Goal: Task Accomplishment & Management: Use online tool/utility

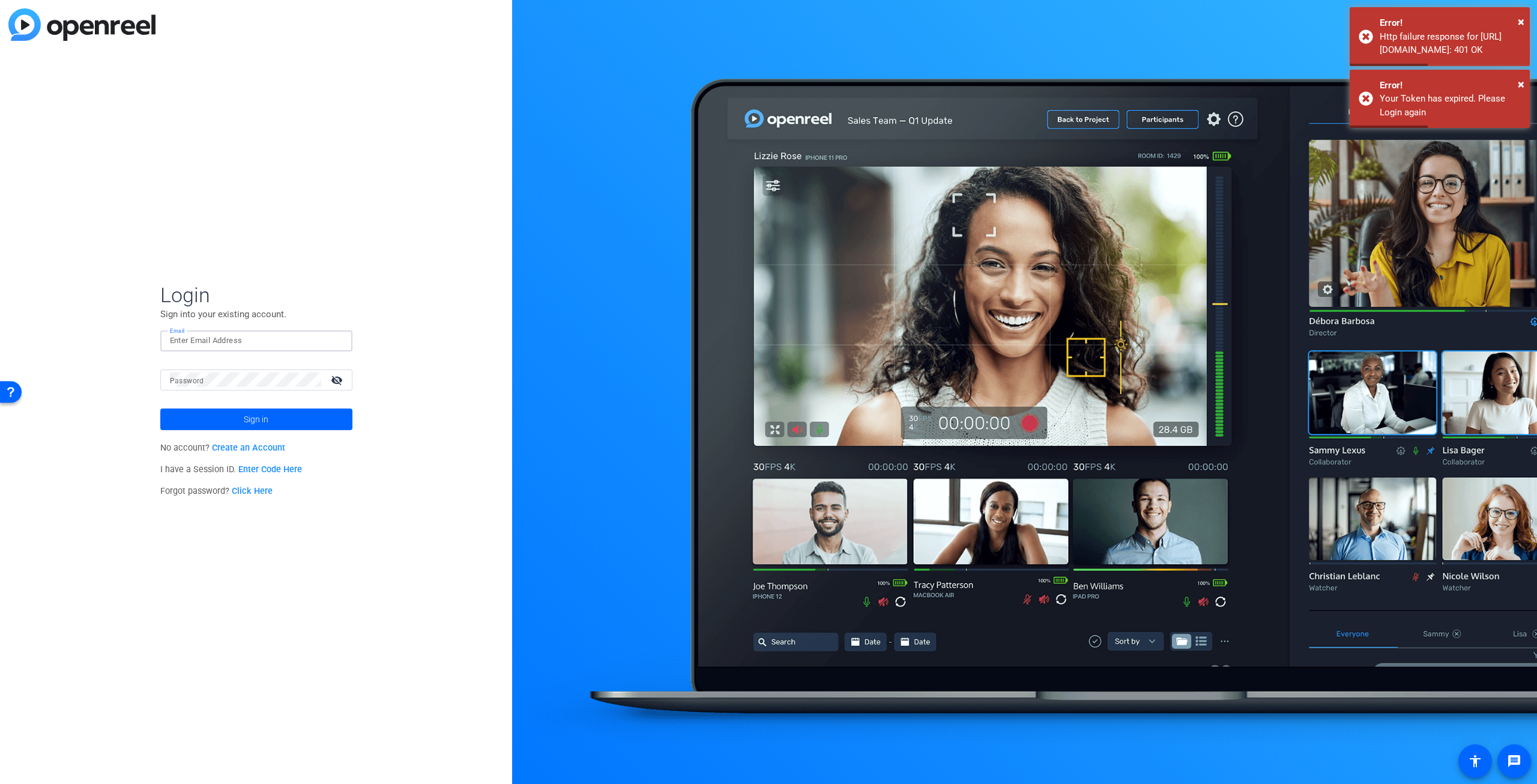
click at [234, 342] on input "Email" at bounding box center [256, 340] width 173 height 14
click at [0, 783] on com-1password-button at bounding box center [0, 784] width 0 height 0
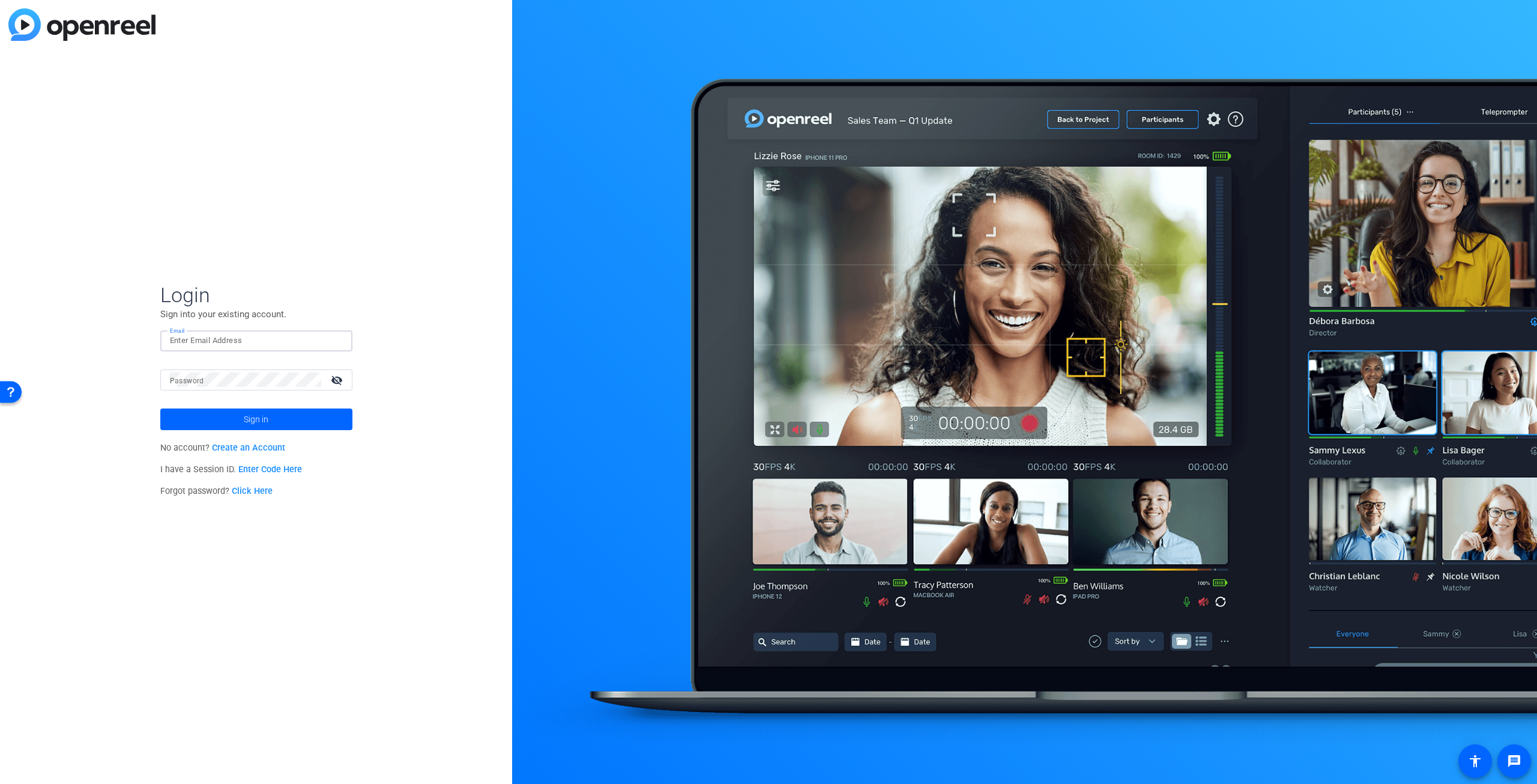
type input "[PERSON_NAME][EMAIL_ADDRESS][DOMAIN_NAME]"
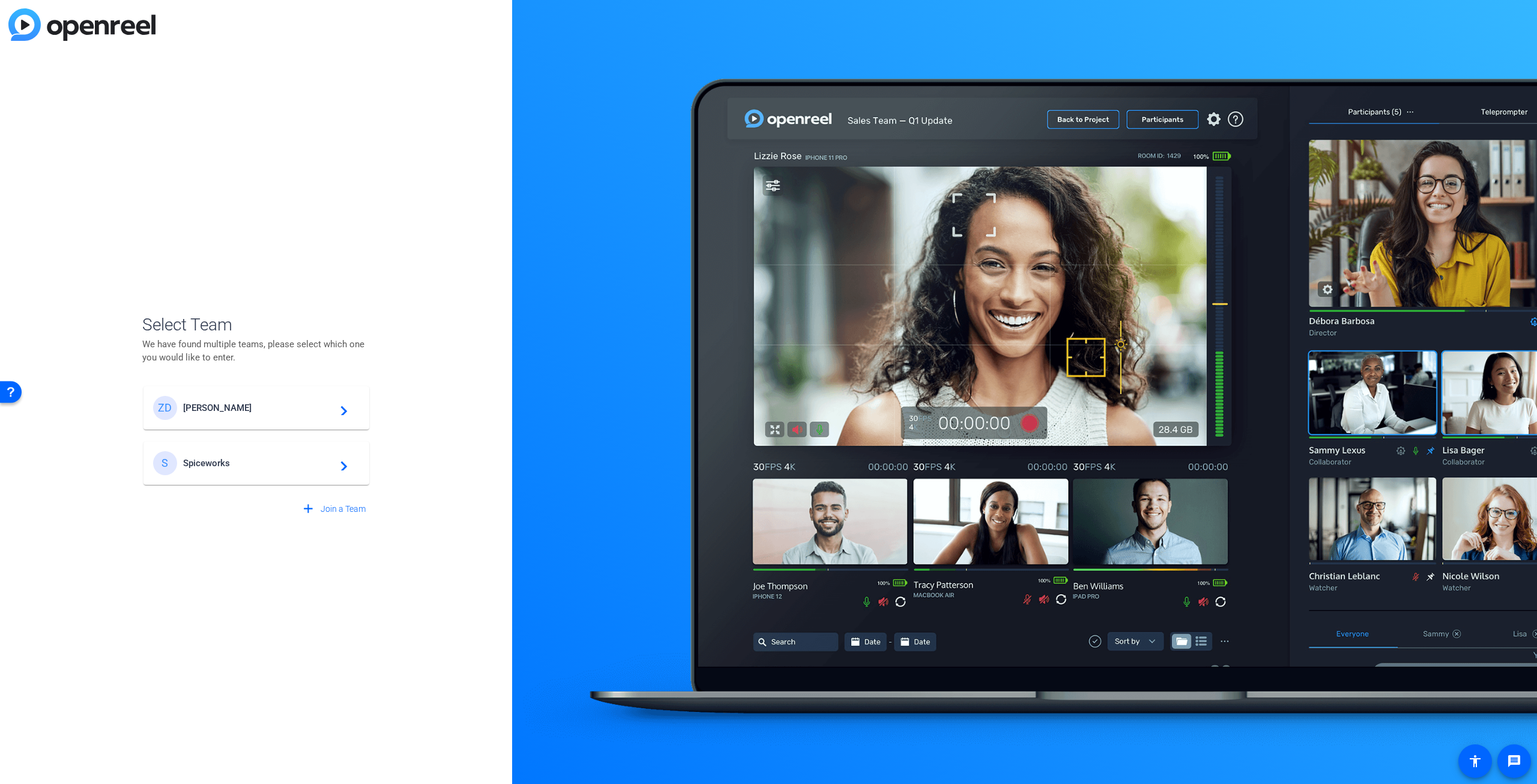
click at [222, 410] on span "[PERSON_NAME]" at bounding box center [258, 407] width 150 height 11
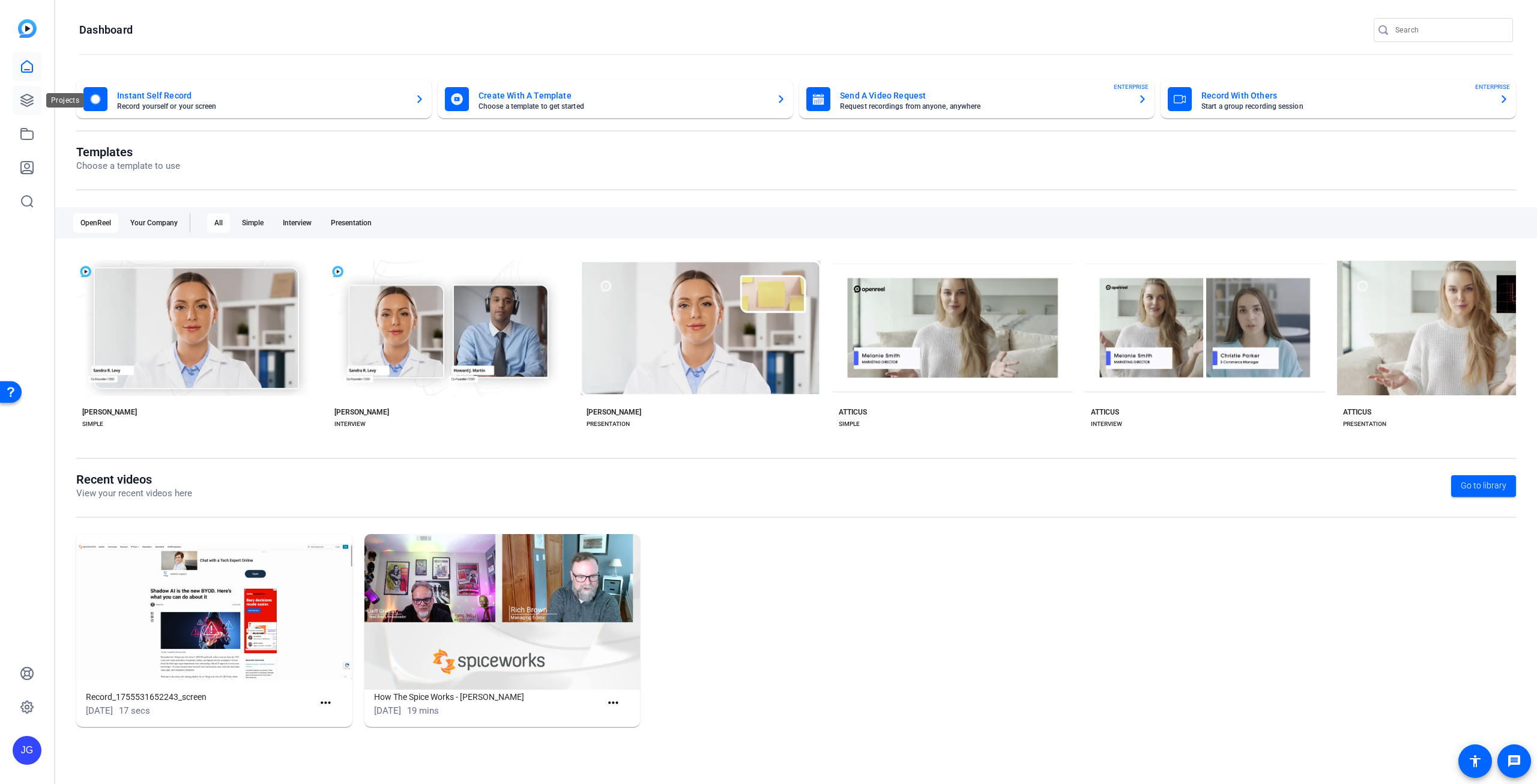
click at [31, 100] on icon at bounding box center [27, 100] width 14 height 14
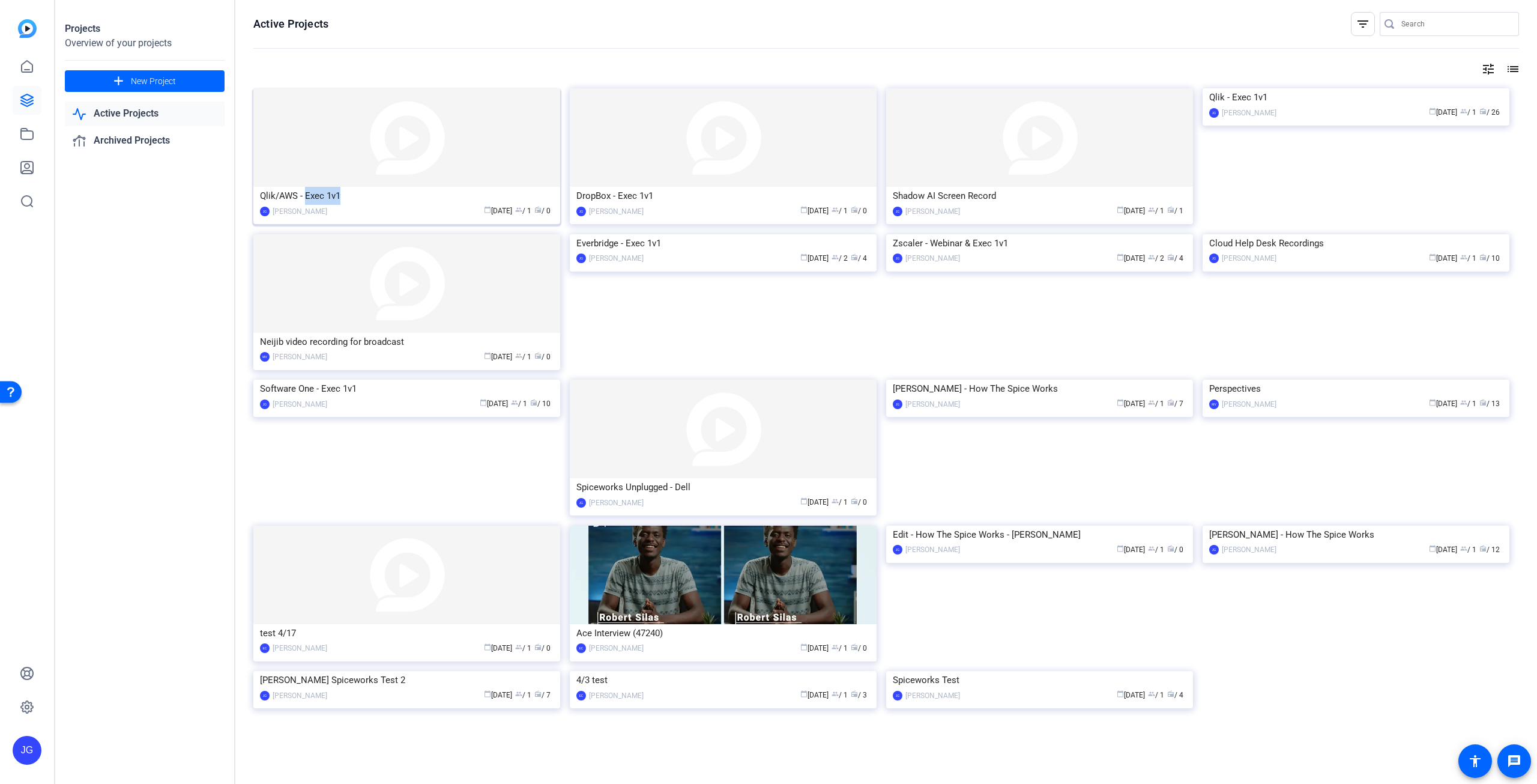
drag, startPoint x: 345, startPoint y: 196, endPoint x: 307, endPoint y: 195, distance: 38.0
click at [307, 195] on div "Qlik/AWS - Exec 1v1" at bounding box center [407, 195] width 294 height 18
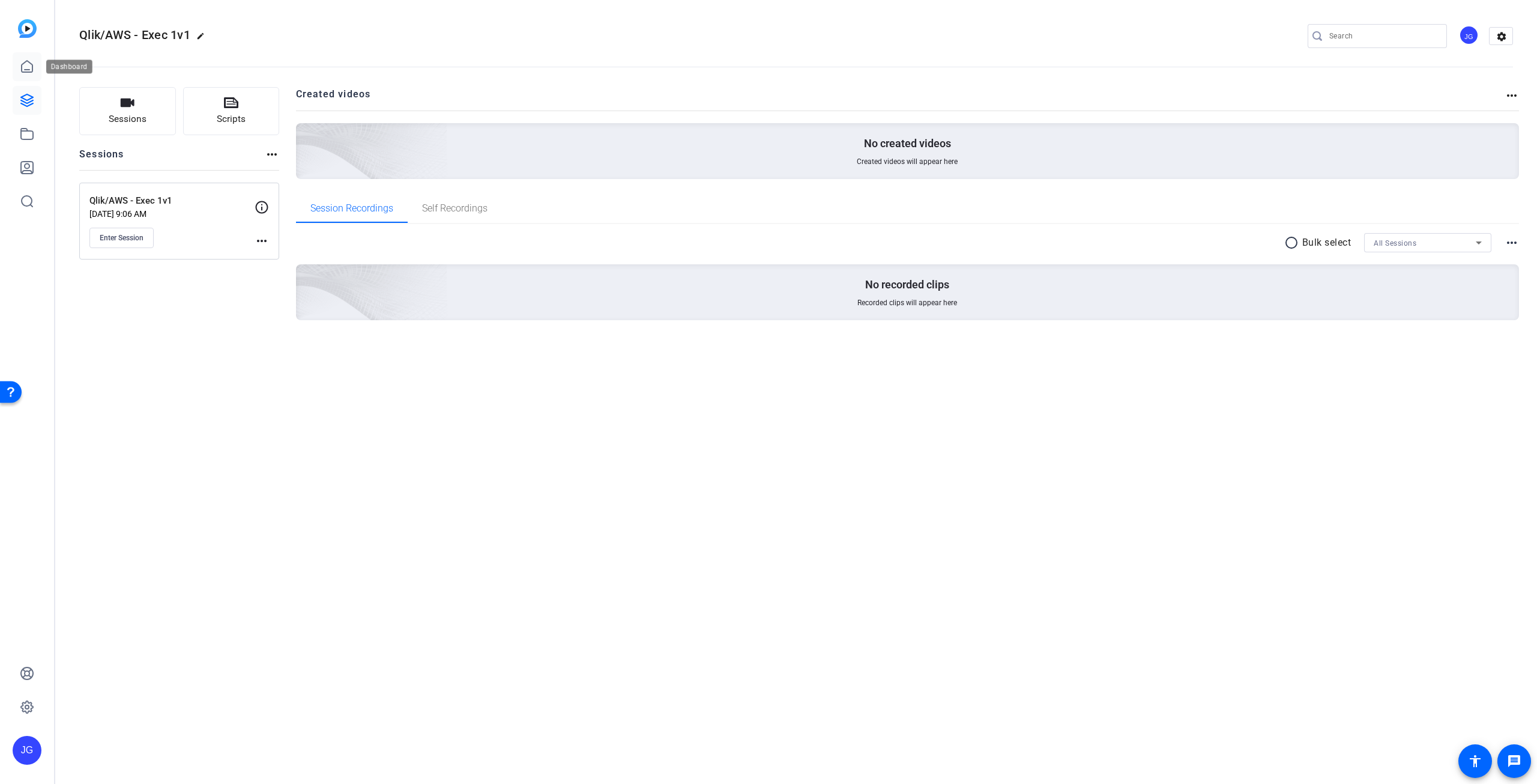
click at [25, 65] on icon at bounding box center [27, 66] width 14 height 14
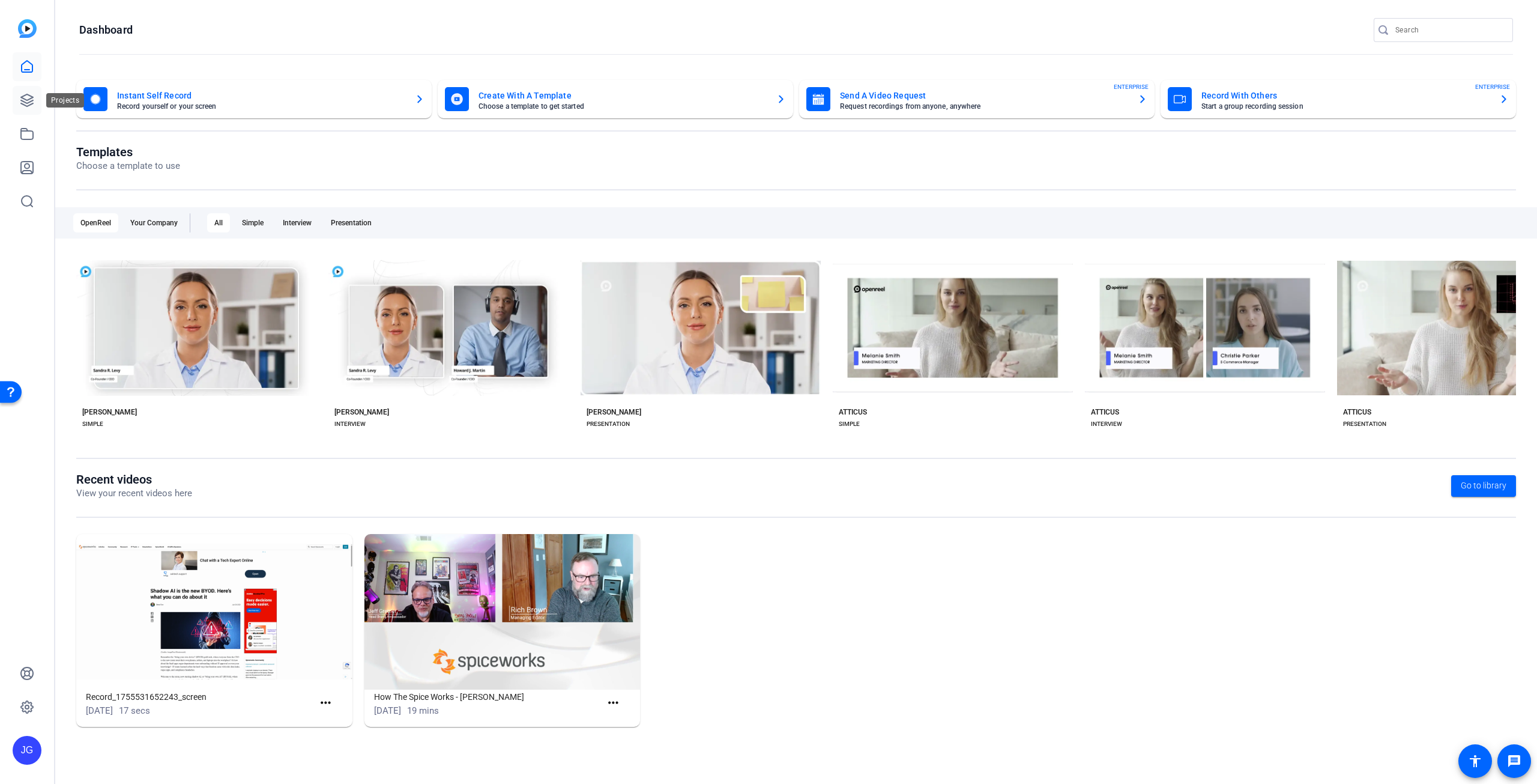
click at [26, 100] on icon at bounding box center [27, 100] width 12 height 12
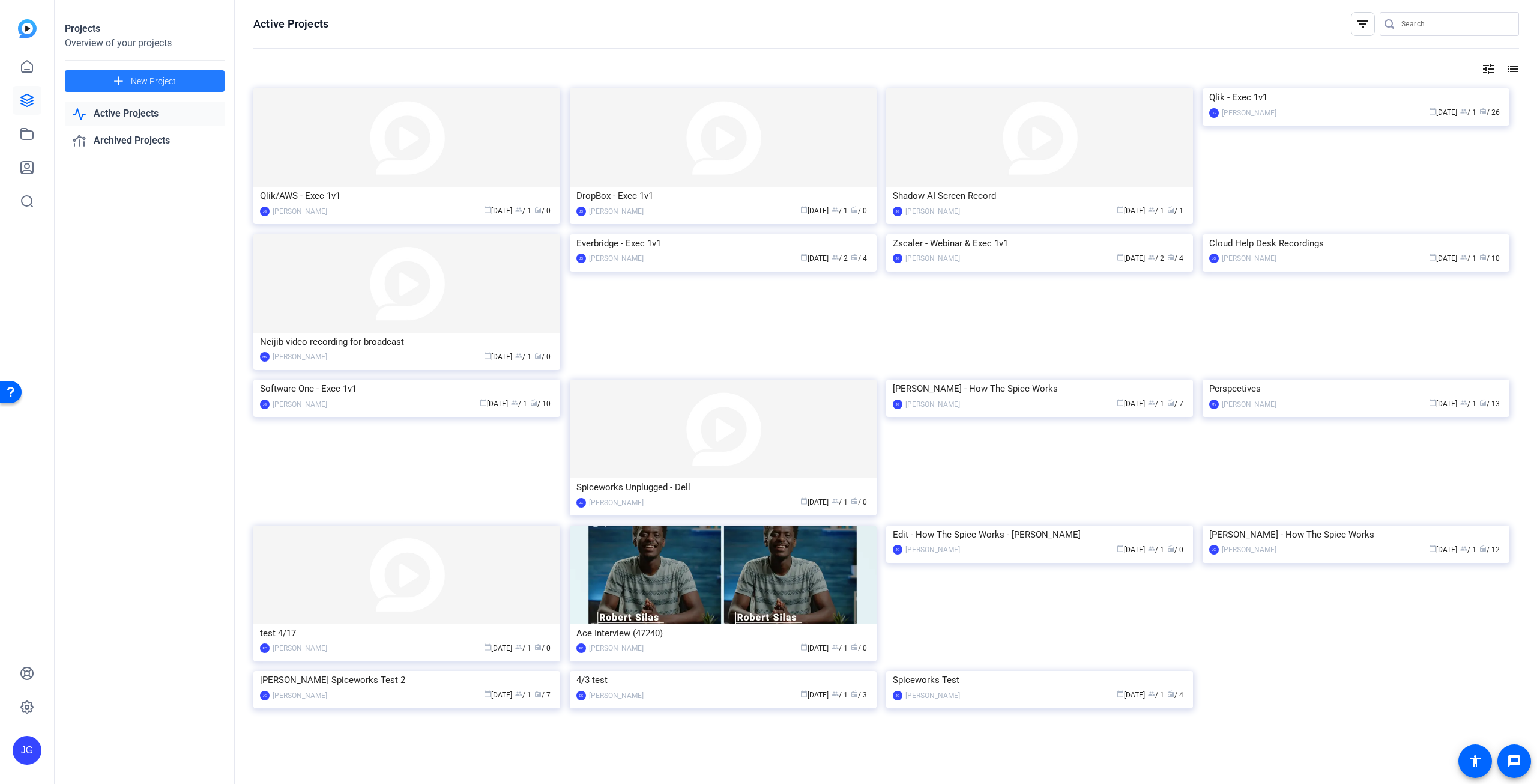
click at [161, 82] on span "New Project" at bounding box center [154, 81] width 45 height 13
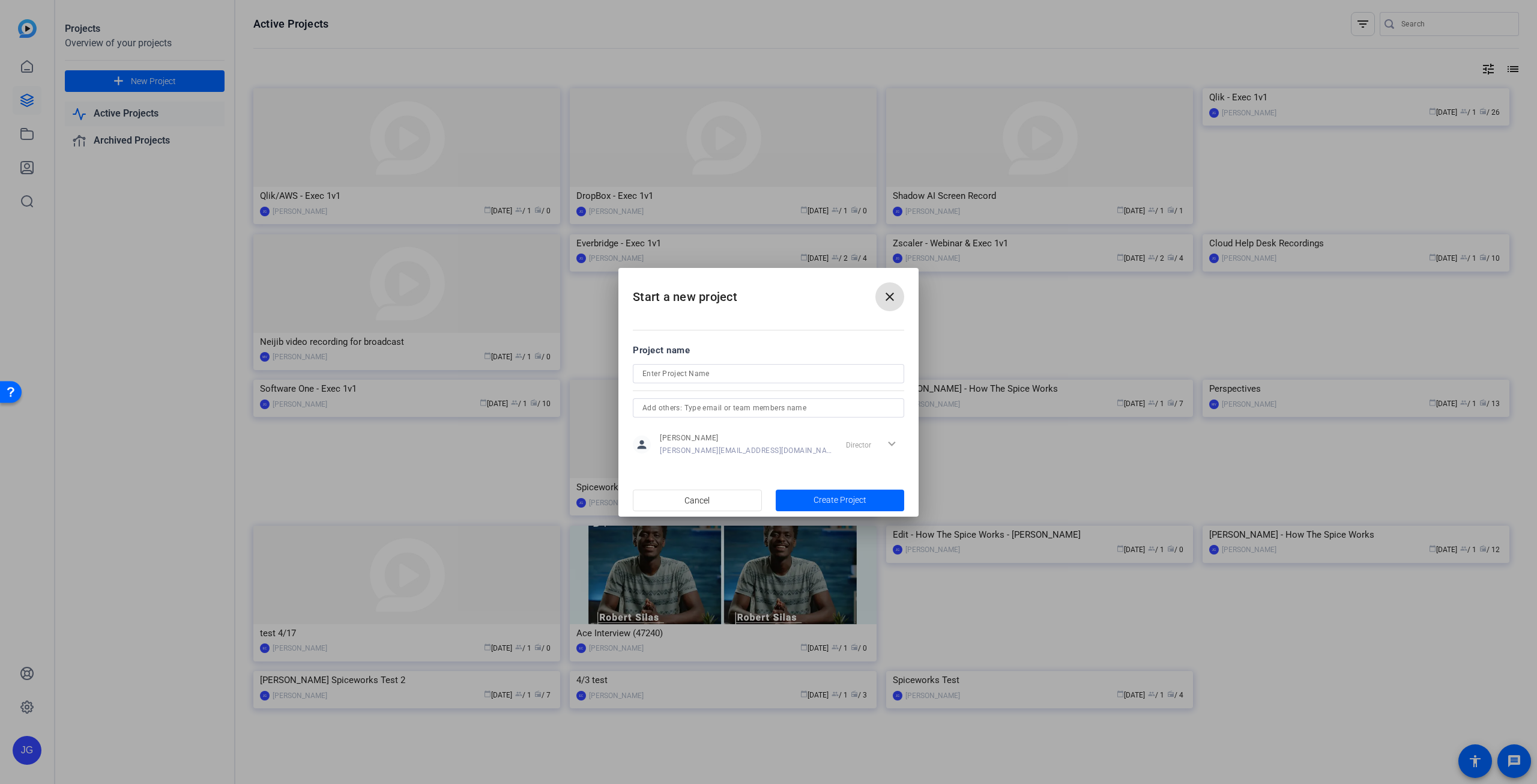
click at [696, 370] on input at bounding box center [768, 373] width 252 height 14
paste input "[URL][DOMAIN_NAME]"
type input "[URL][DOMAIN_NAME]"
click at [898, 369] on div "[URL][DOMAIN_NAME]" at bounding box center [768, 374] width 271 height 19
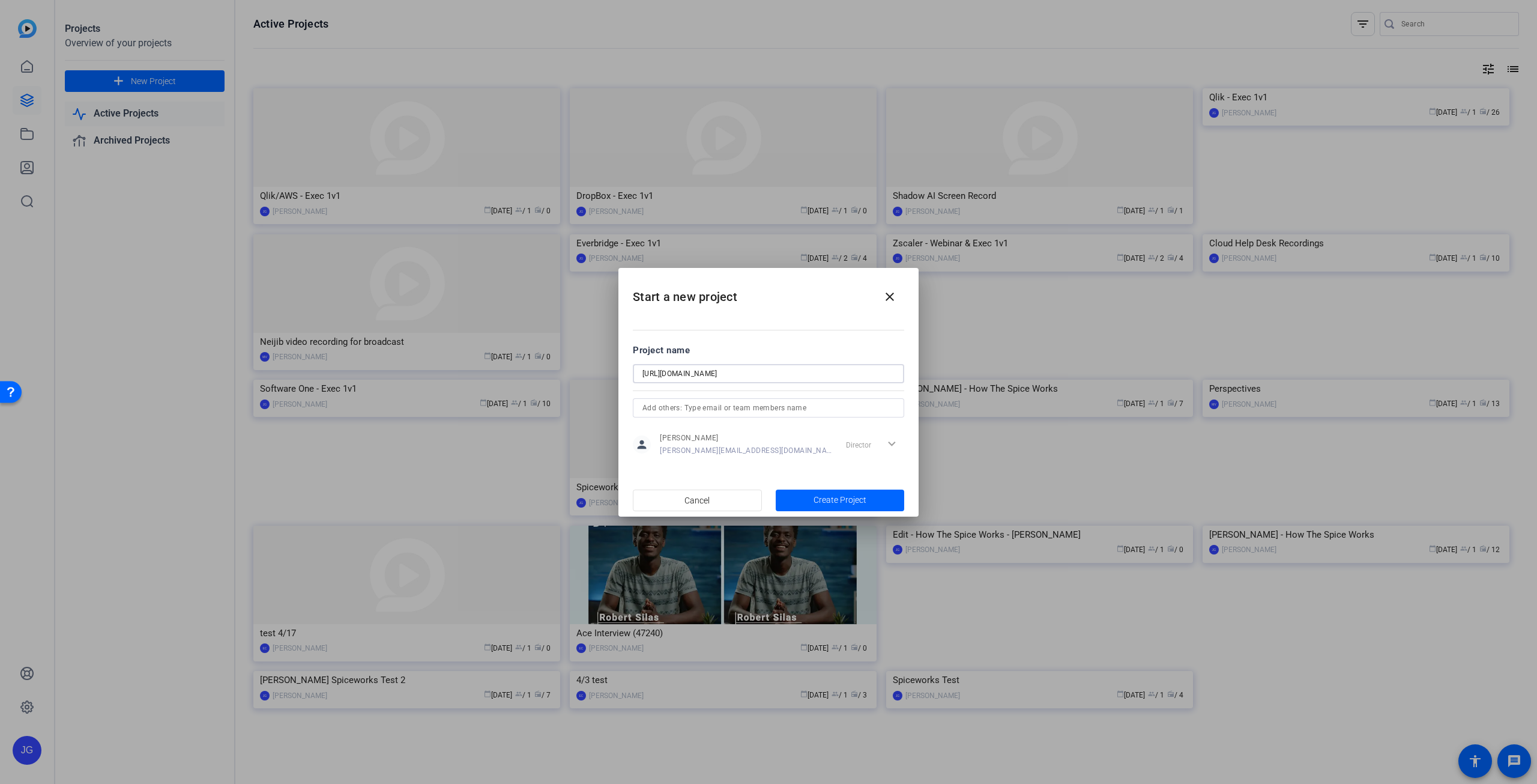
scroll to position [0, 0]
click at [897, 370] on div "[URL][DOMAIN_NAME]" at bounding box center [768, 374] width 271 height 19
drag, startPoint x: 895, startPoint y: 374, endPoint x: 574, endPoint y: 385, distance: 321.2
click at [574, 385] on div "Start a new project close Project name [URL][DOMAIN_NAME] person [PERSON_NAME] …" at bounding box center [768, 392] width 1537 height 784
click at [719, 498] on span "button" at bounding box center [698, 500] width 128 height 29
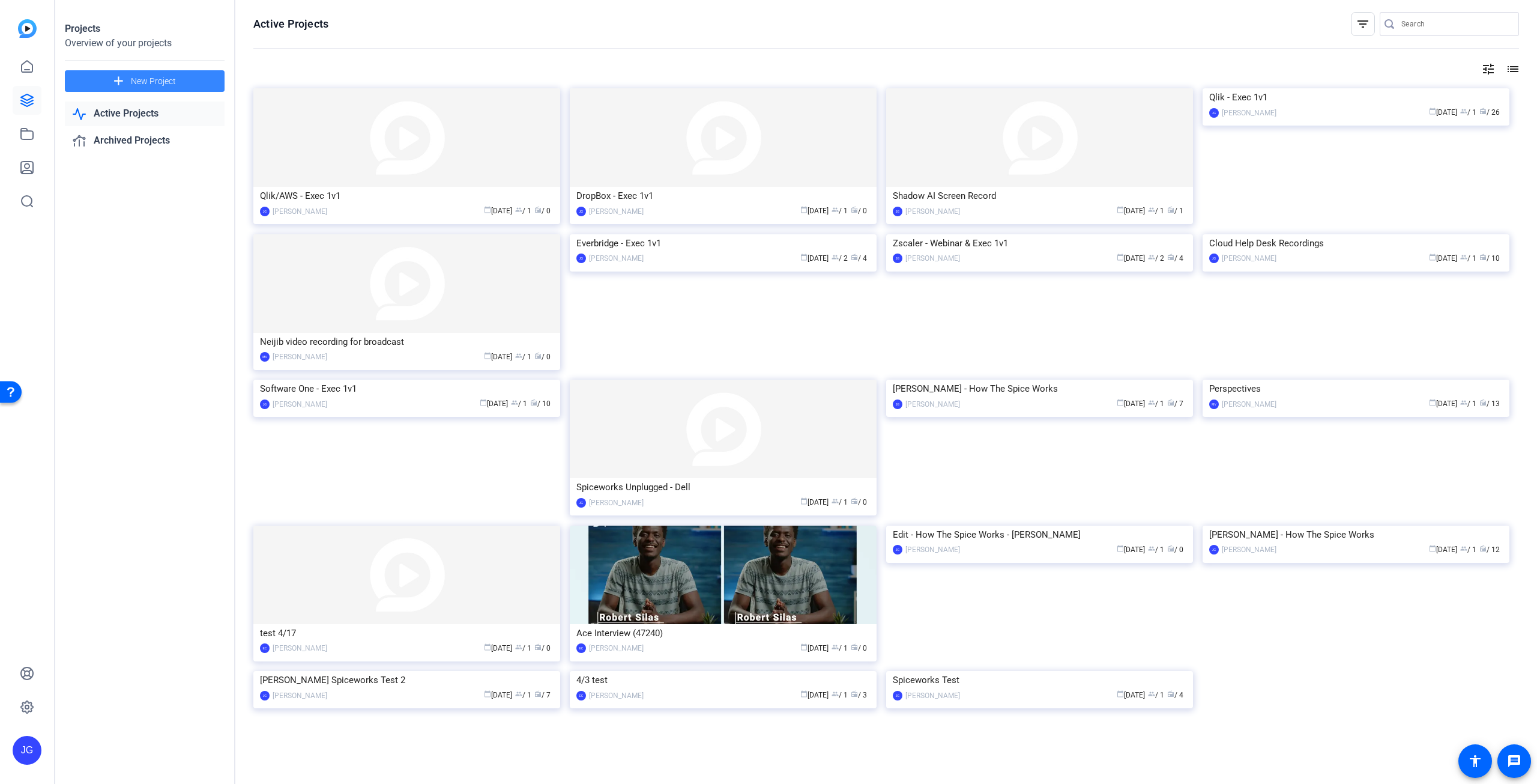
click at [180, 81] on span at bounding box center [144, 81] width 159 height 29
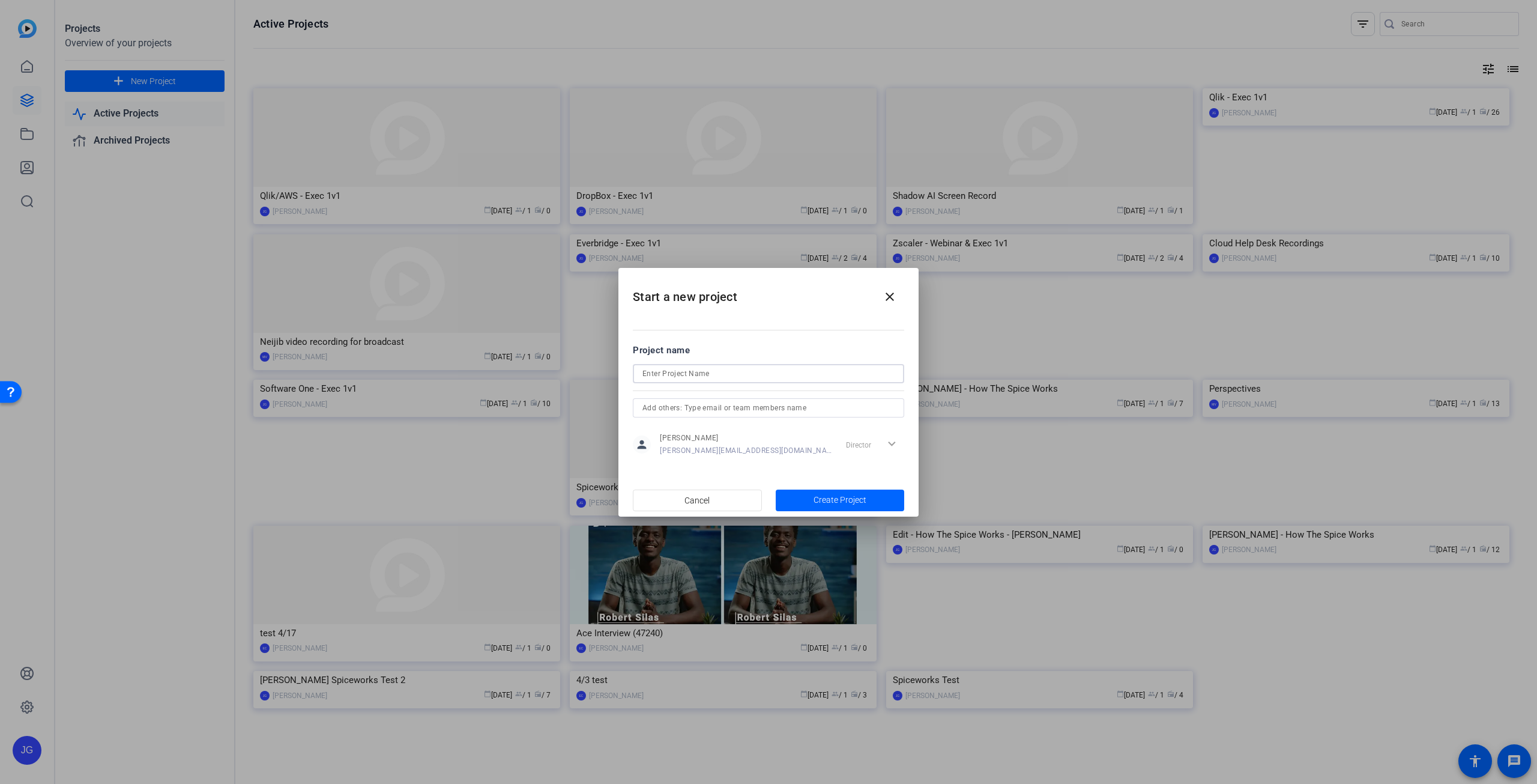
click at [719, 375] on input at bounding box center [768, 373] width 252 height 14
type input "Pros - Exec 1v1"
click at [846, 499] on span "Create Project" at bounding box center [839, 499] width 53 height 13
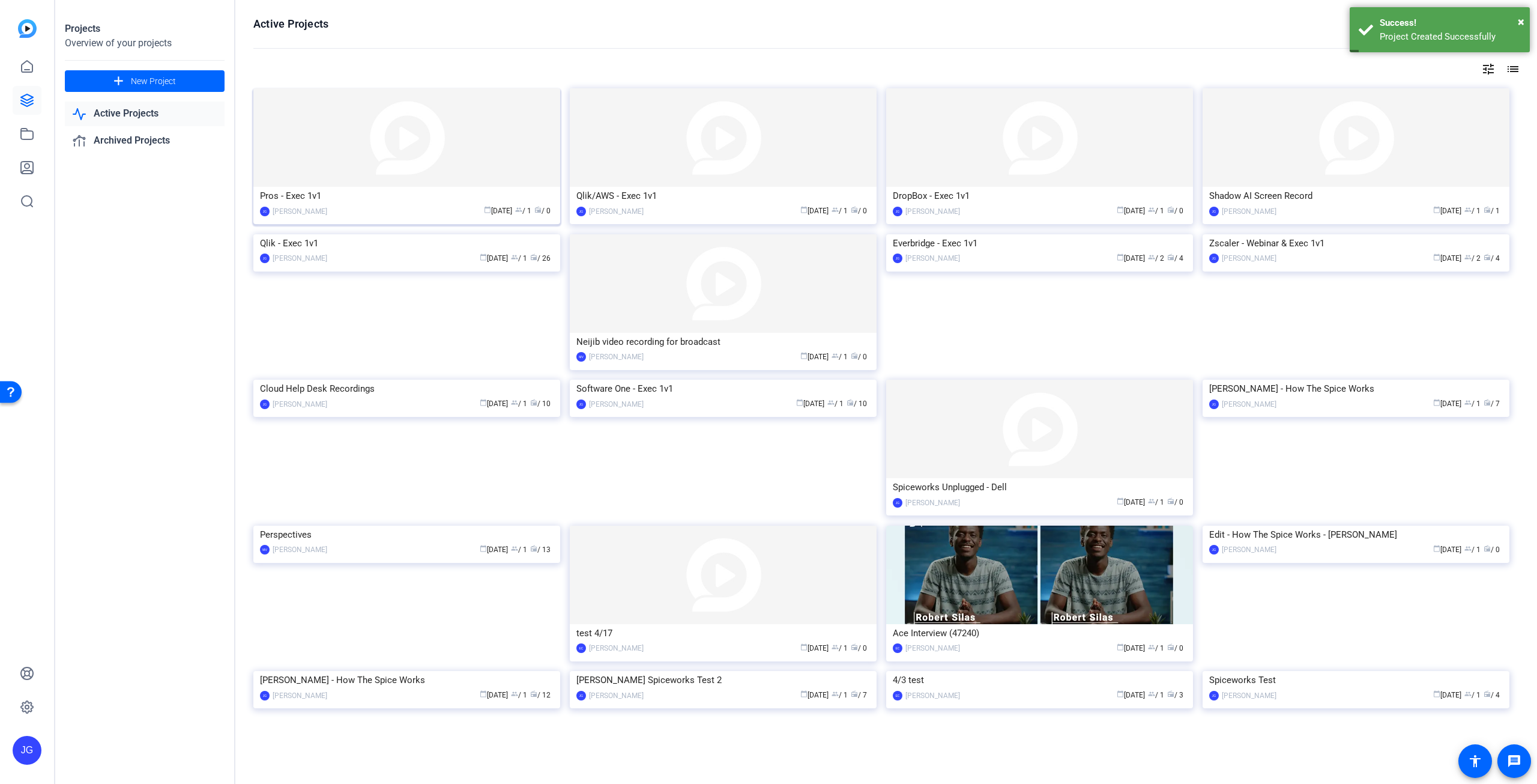
click at [344, 163] on img at bounding box center [407, 137] width 307 height 98
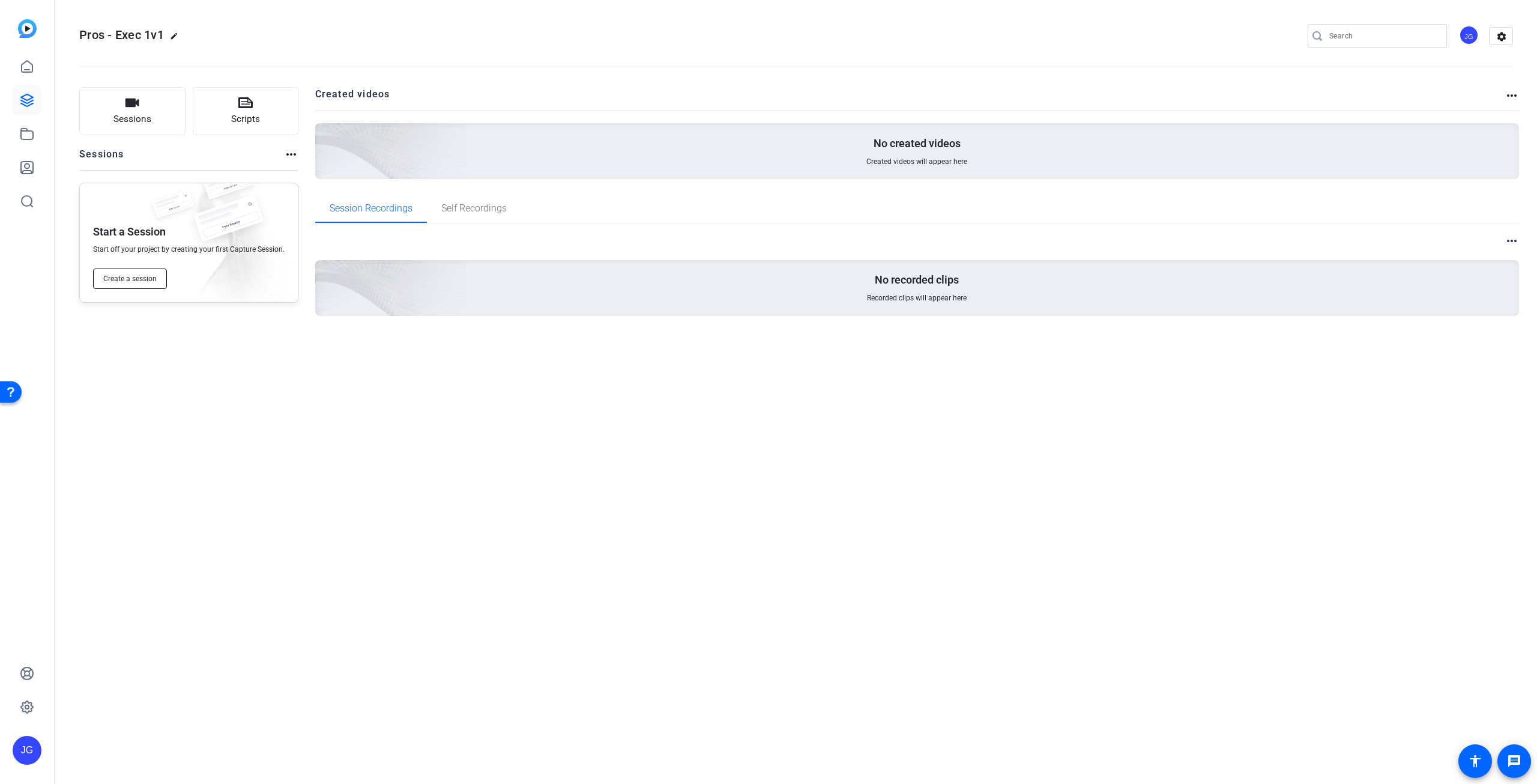
click at [140, 285] on button "Create a session" at bounding box center [130, 279] width 74 height 20
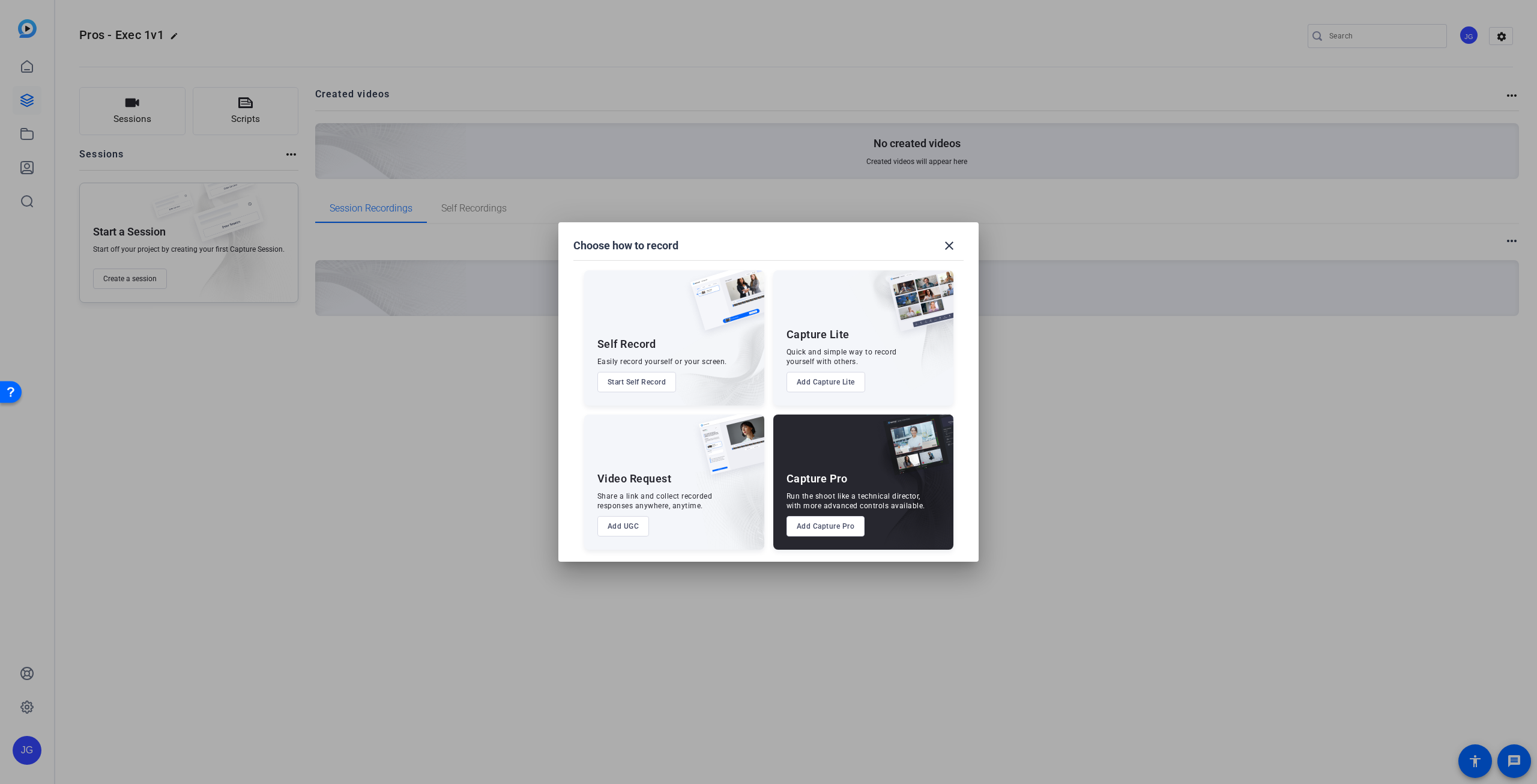
click at [819, 529] on button "Add Capture Pro" at bounding box center [826, 526] width 79 height 20
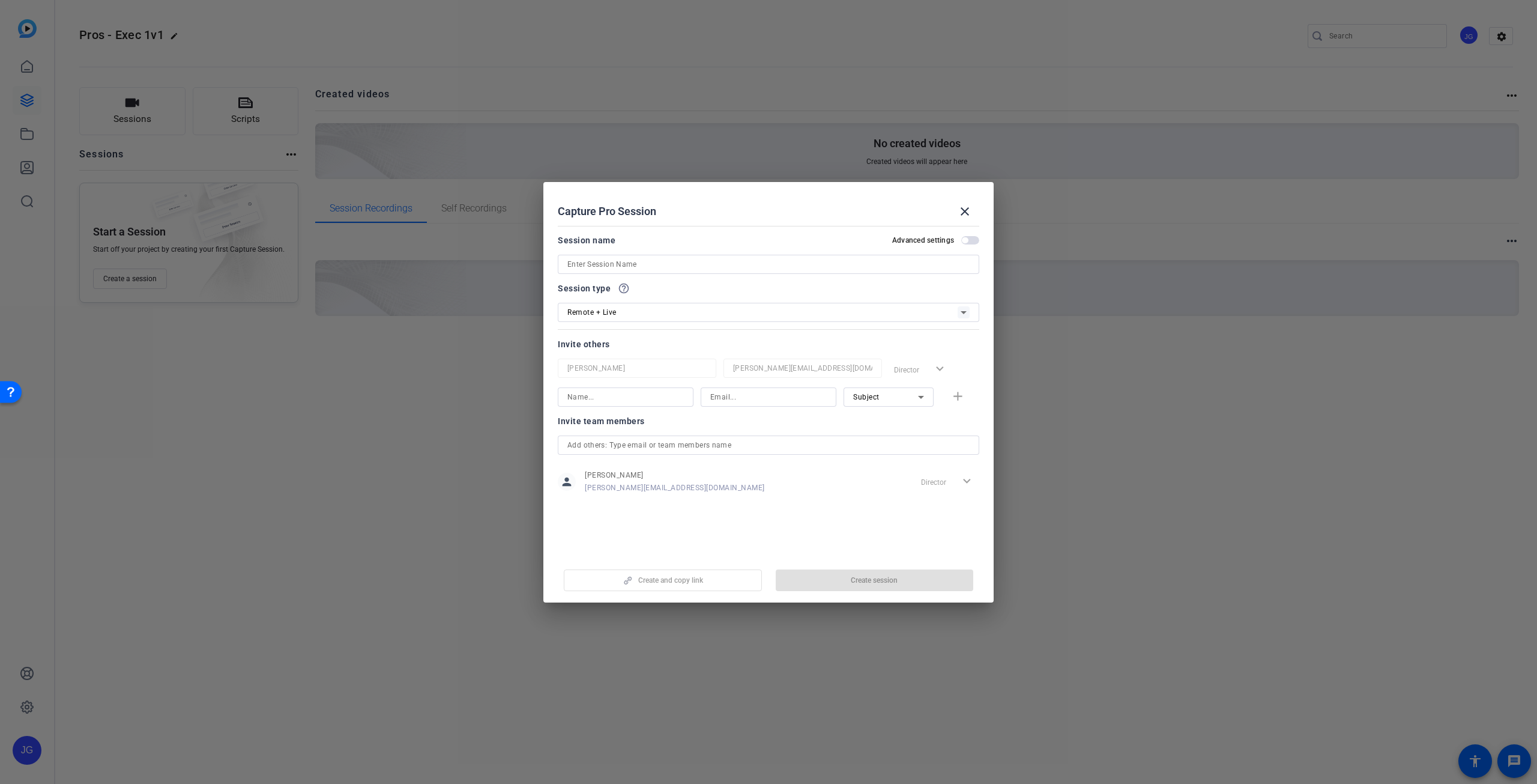
click at [632, 259] on input at bounding box center [768, 264] width 402 height 14
type input "Pros - Exec 1v1"
click at [862, 578] on span "Create session" at bounding box center [875, 579] width 47 height 9
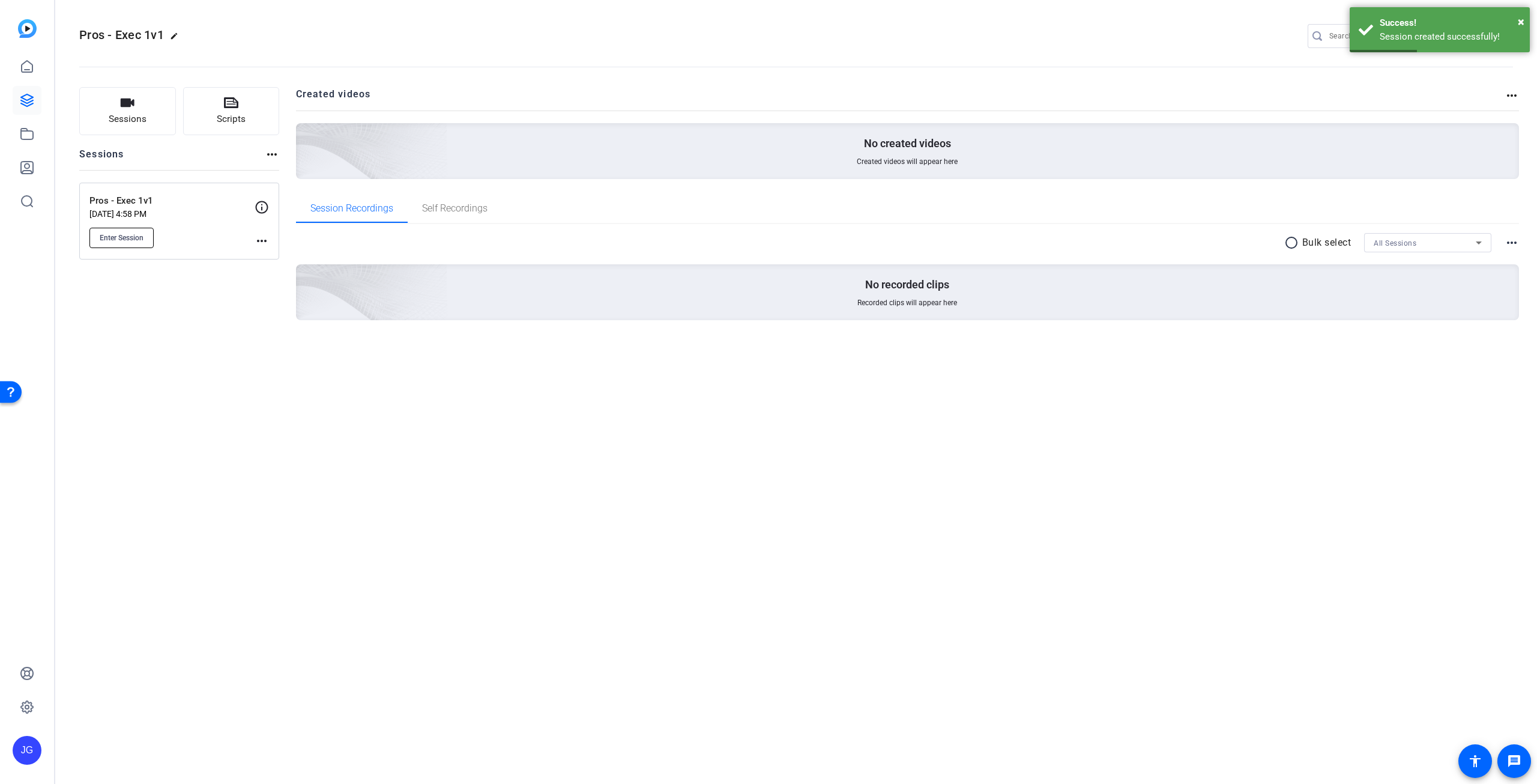
click at [128, 235] on span "Enter Session" at bounding box center [122, 238] width 44 height 9
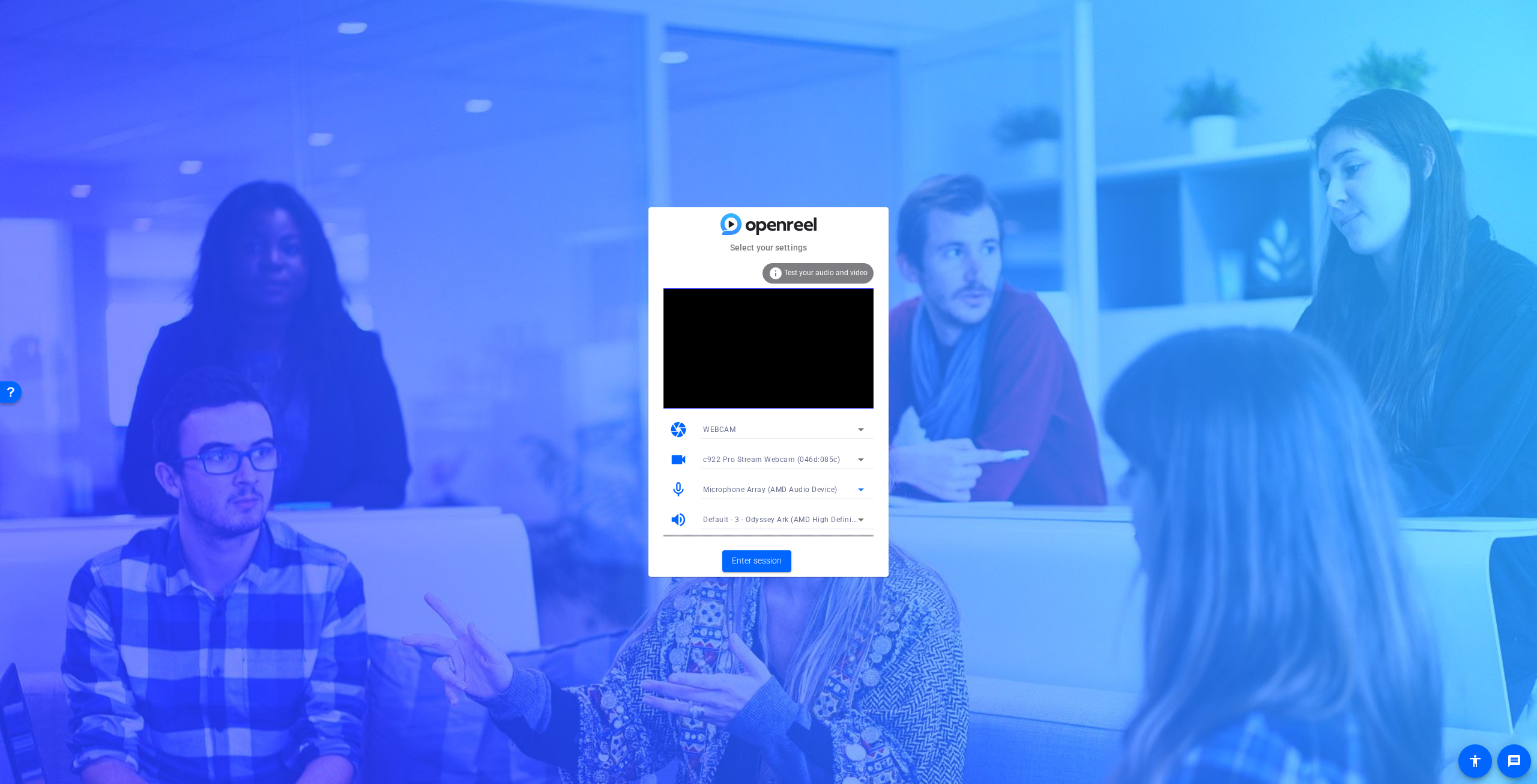
click at [860, 492] on icon at bounding box center [860, 489] width 14 height 14
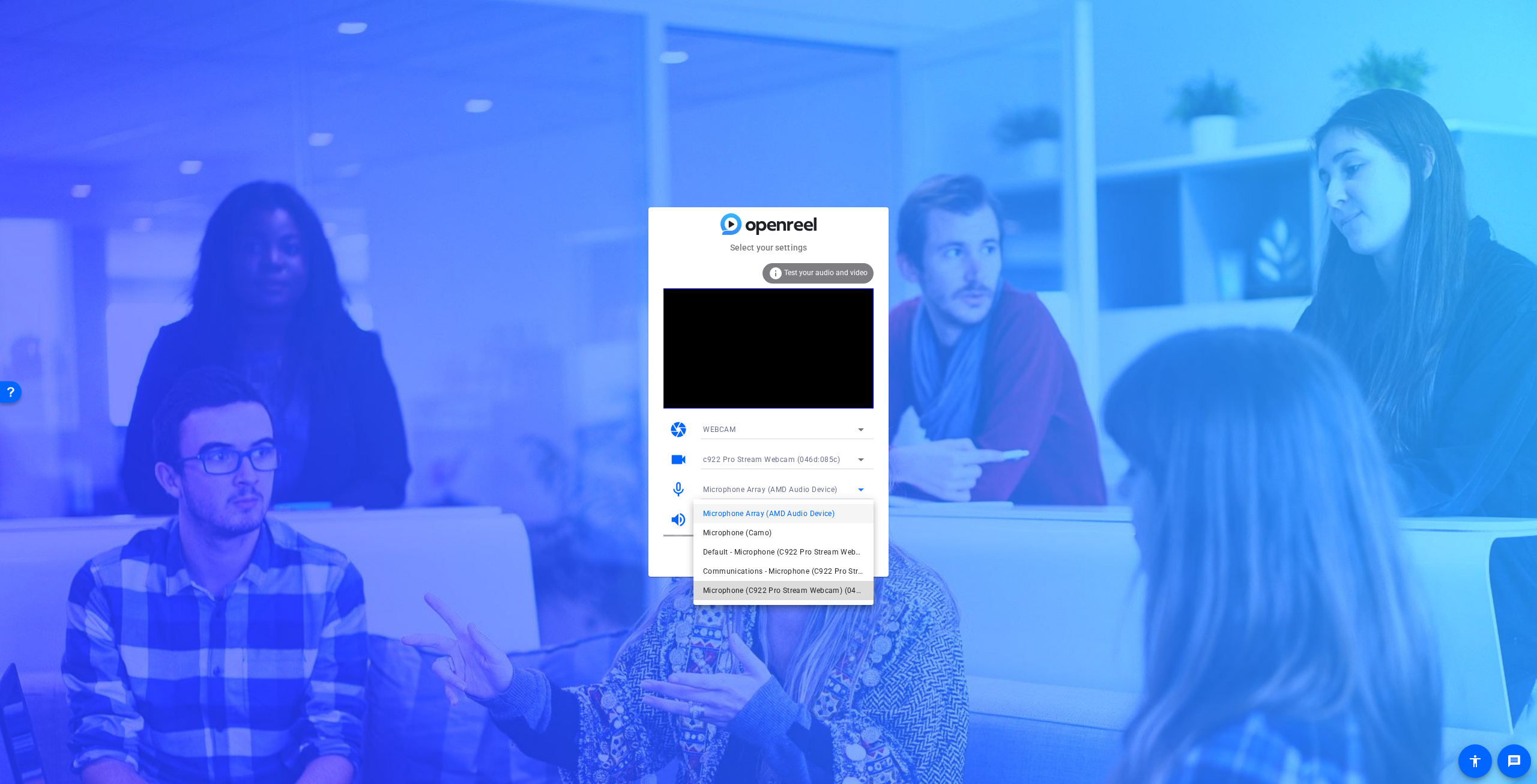
click at [823, 588] on span "Microphone (C922 Pro Stream Webcam) (046d:085c)" at bounding box center [784, 590] width 161 height 14
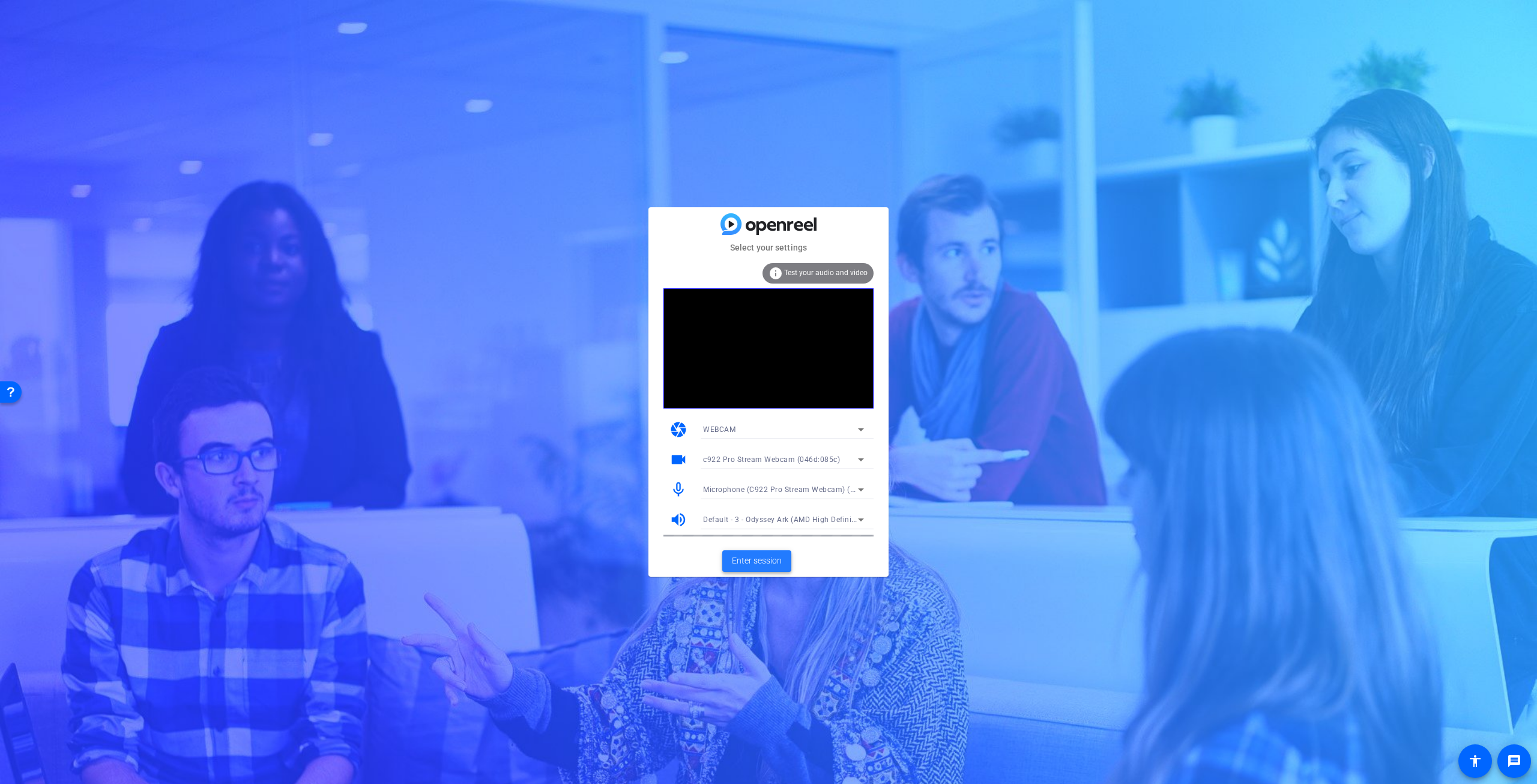
click at [769, 557] on span "Enter session" at bounding box center [756, 560] width 50 height 13
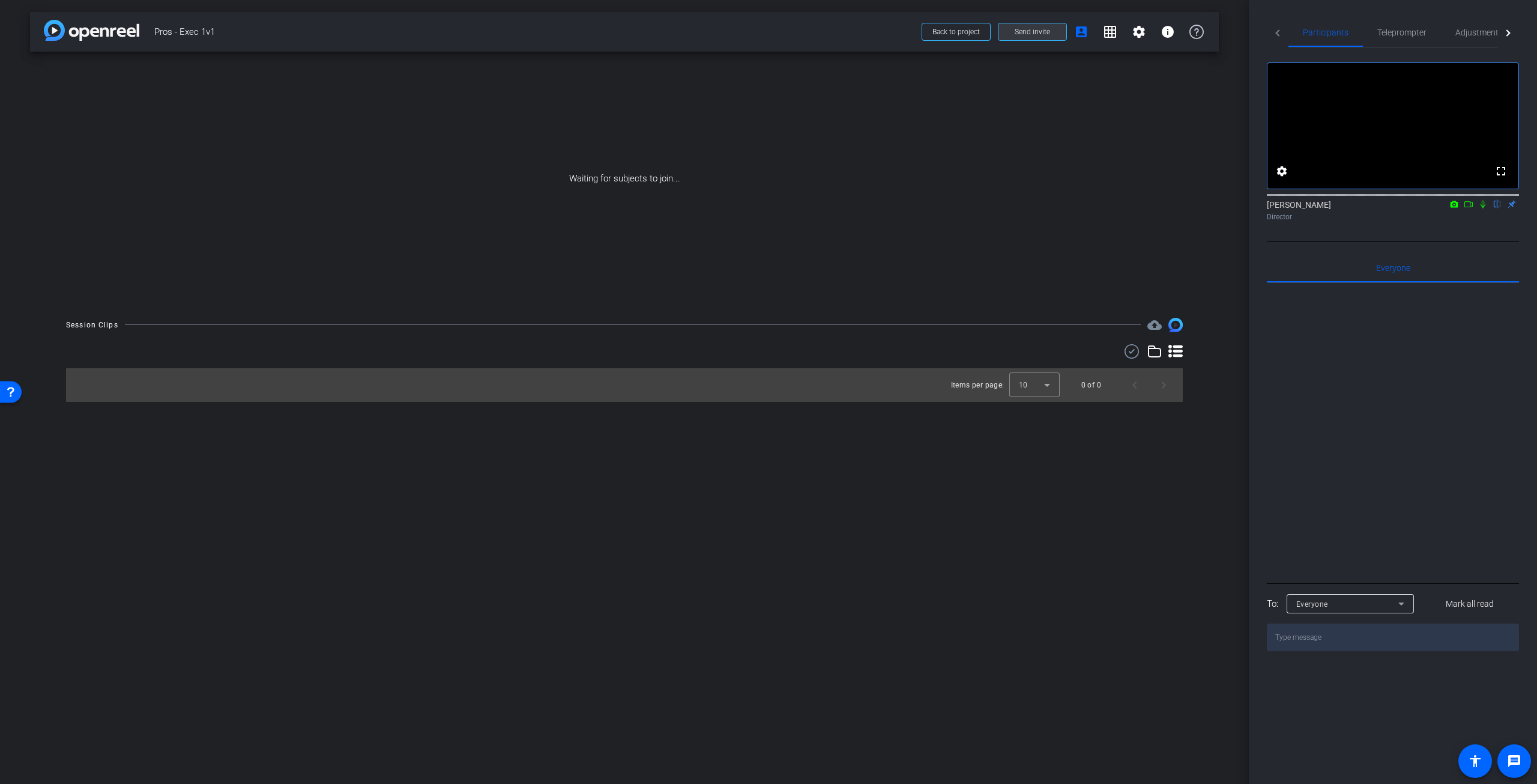
click at [1022, 27] on span "Send invite" at bounding box center [1033, 31] width 35 height 9
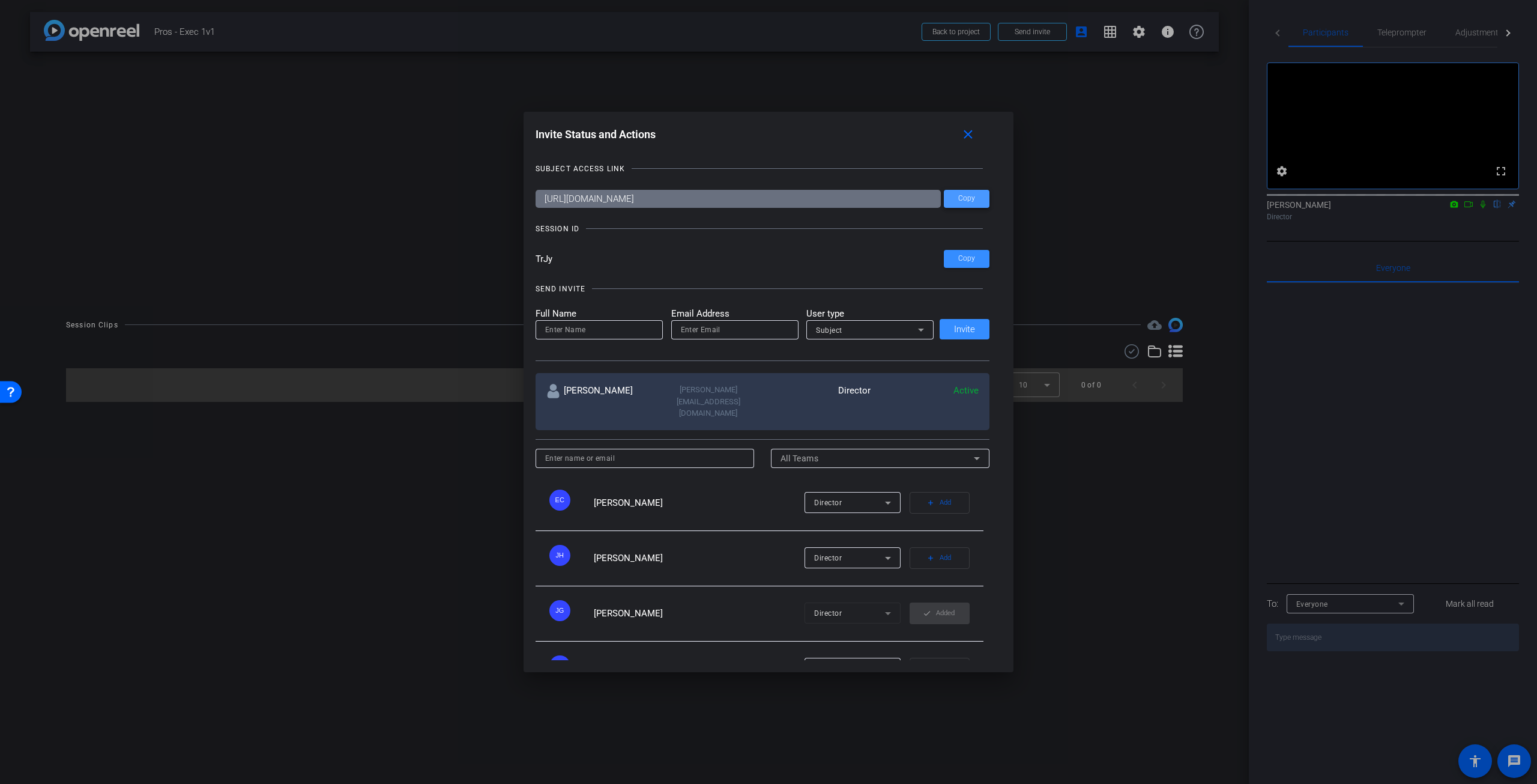
drag, startPoint x: 965, startPoint y: 201, endPoint x: 828, endPoint y: 484, distance: 314.4
click at [965, 201] on span "Copy" at bounding box center [967, 198] width 17 height 9
click at [974, 128] on mat-icon "close" at bounding box center [969, 135] width 15 height 15
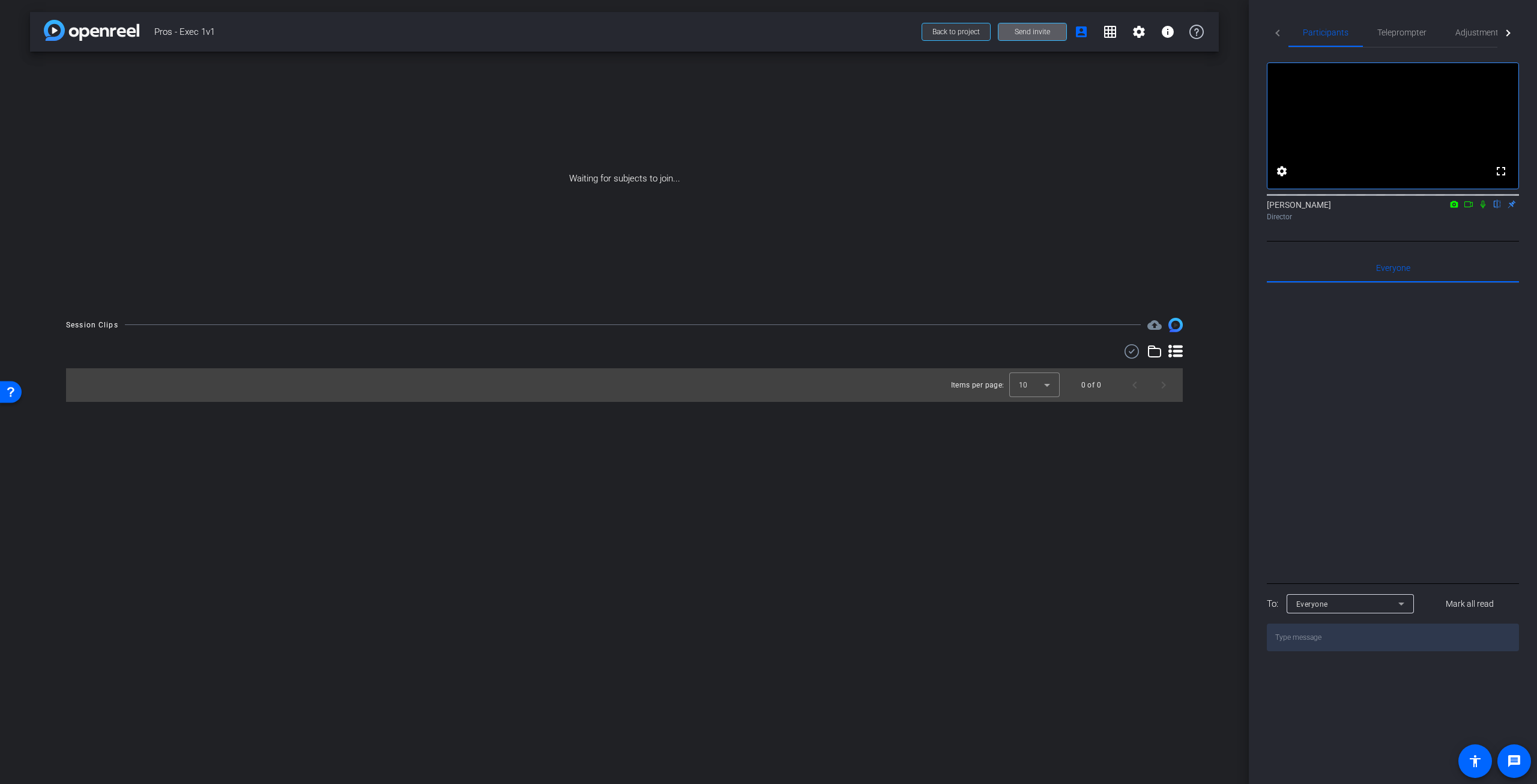
click at [951, 32] on span "Back to project" at bounding box center [956, 32] width 48 height 8
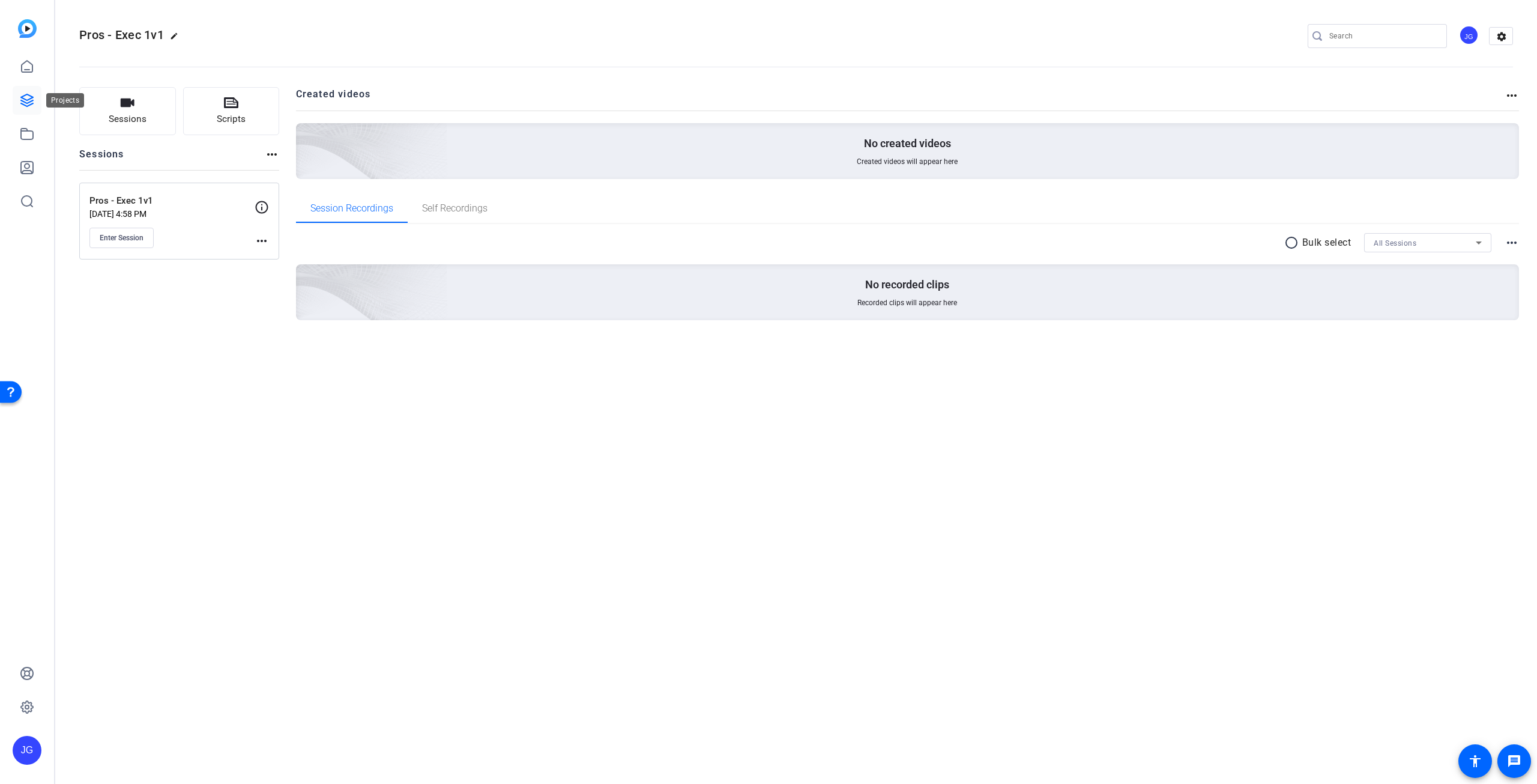
click at [26, 96] on icon at bounding box center [27, 100] width 14 height 14
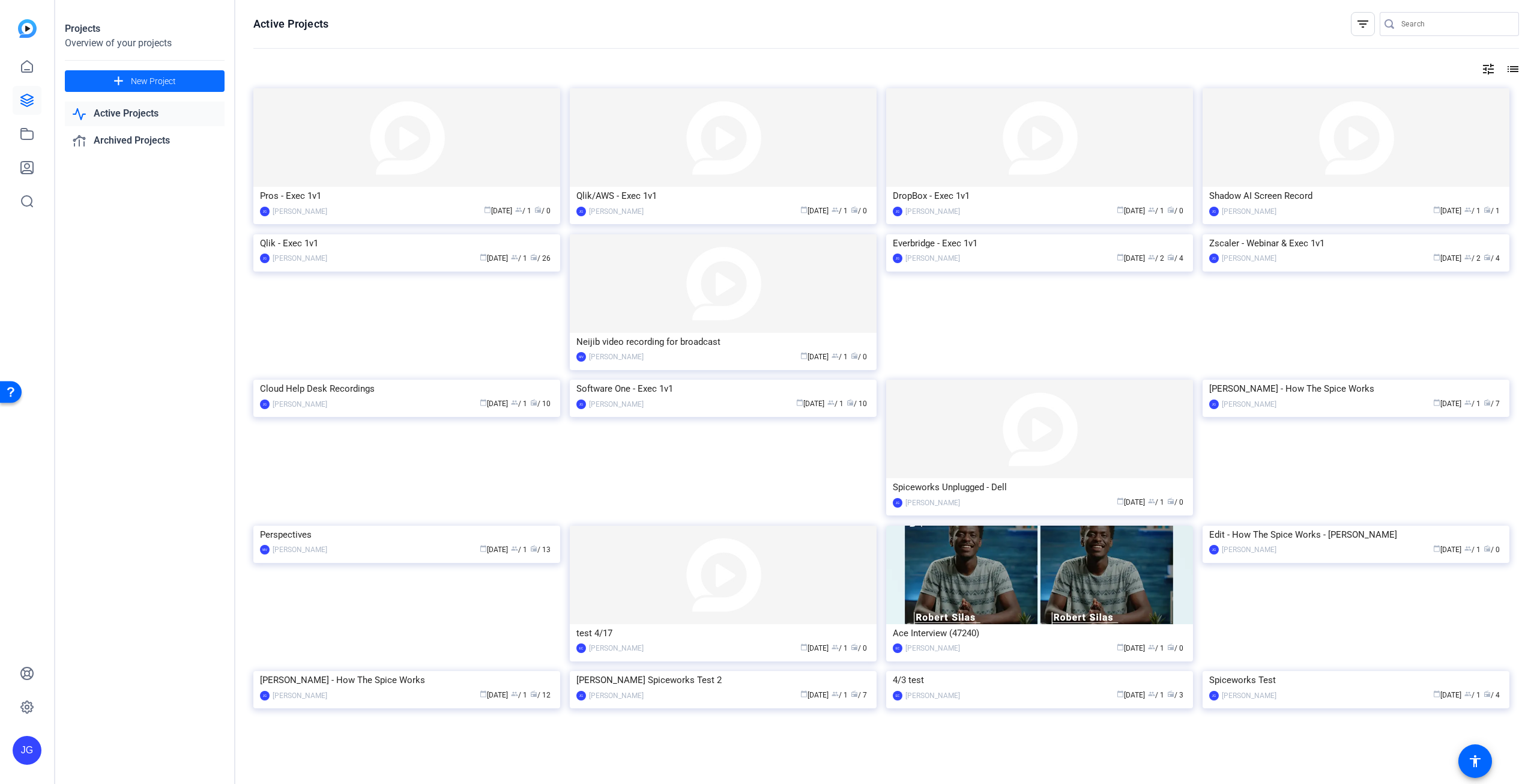
click at [174, 82] on span "New Project" at bounding box center [154, 81] width 45 height 13
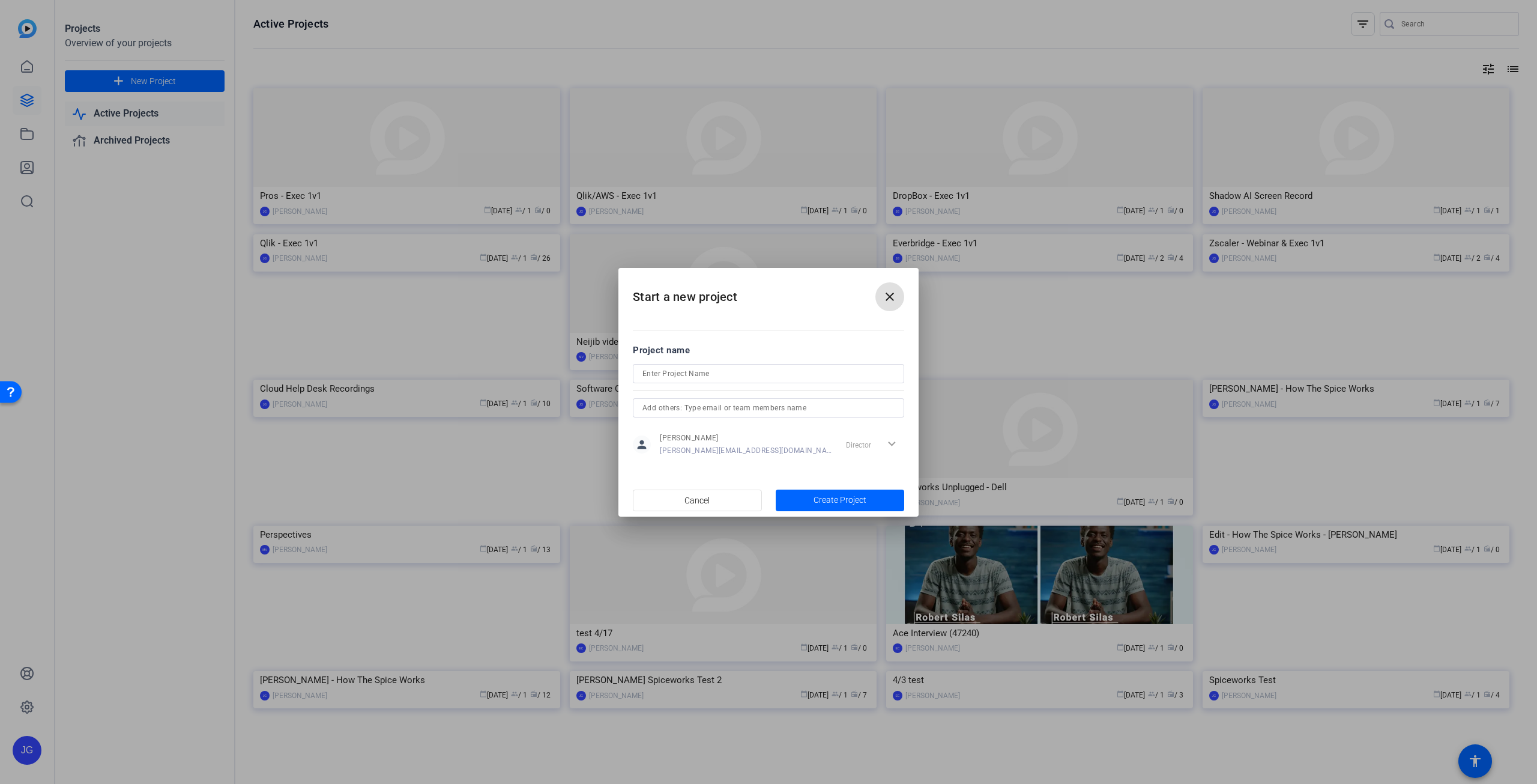
click at [714, 377] on input at bounding box center [768, 373] width 252 height 14
drag, startPoint x: 724, startPoint y: 371, endPoint x: 634, endPoint y: 377, distance: 90.2
click at [634, 377] on div "WorkVivo - Exec 1v1" at bounding box center [768, 374] width 271 height 19
type input "WorkVivo - Exec 1v1"
click at [841, 501] on span "Create Project" at bounding box center [839, 499] width 53 height 13
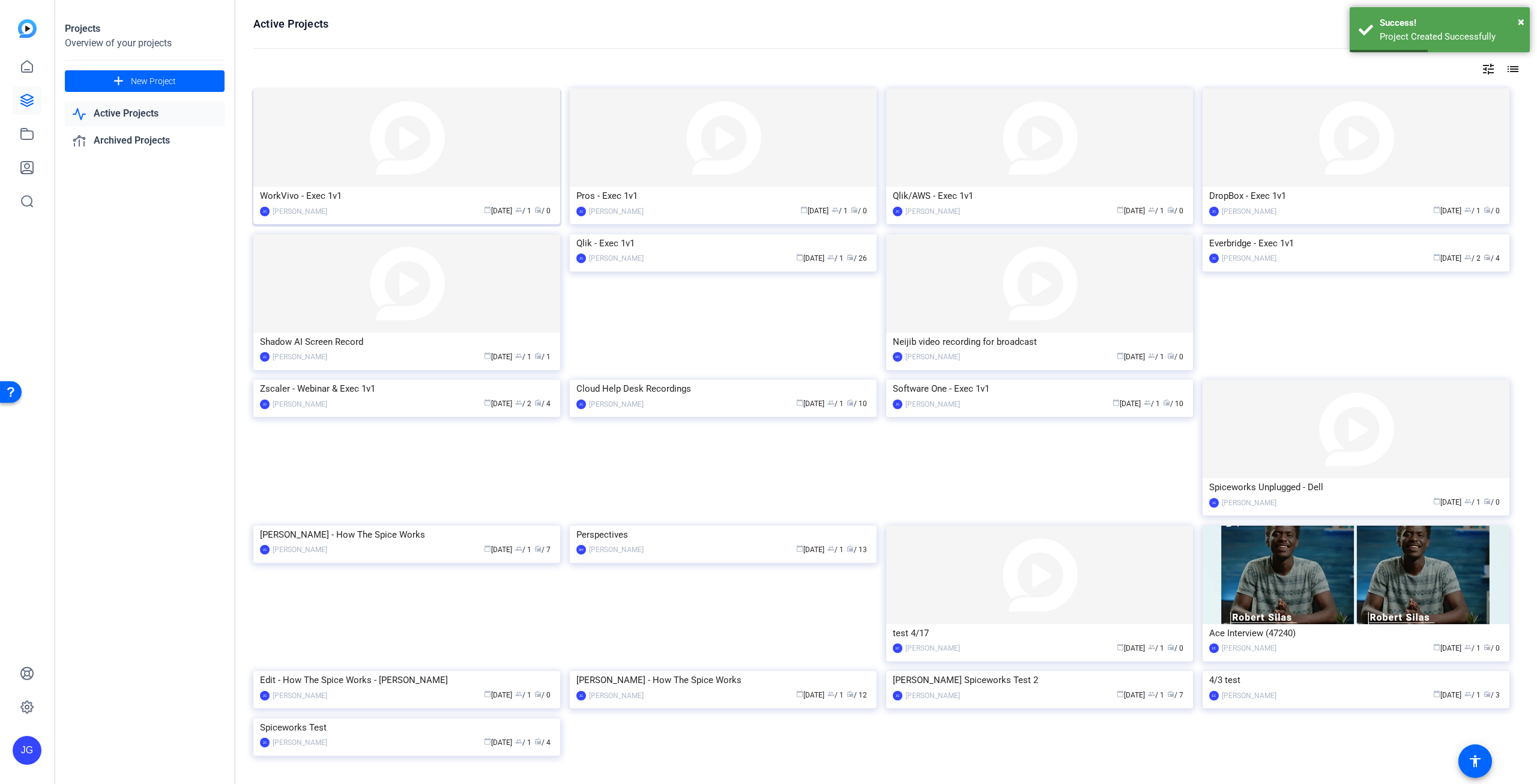
click at [353, 159] on img at bounding box center [407, 137] width 307 height 98
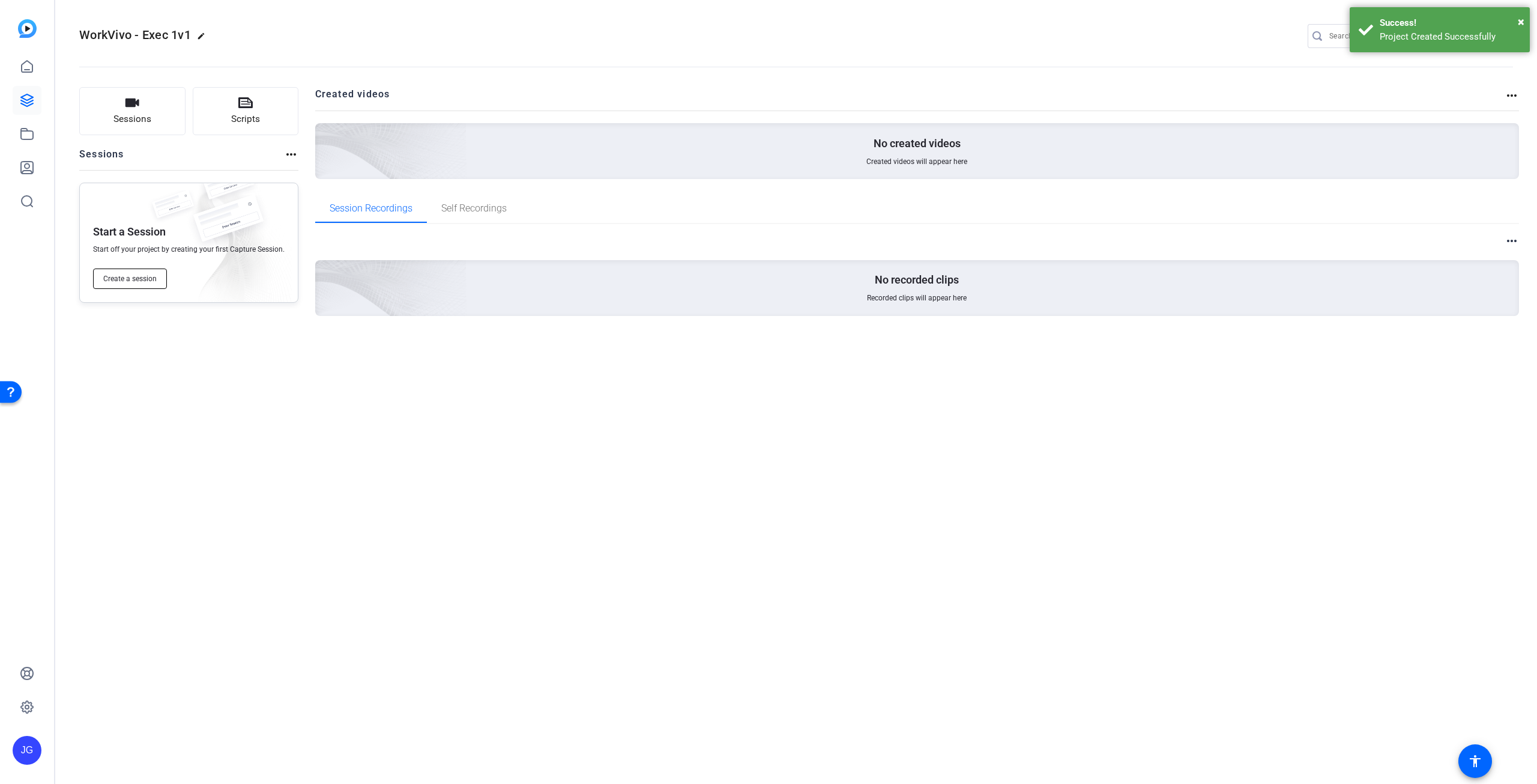
click at [131, 274] on span "Create a session" at bounding box center [130, 278] width 54 height 9
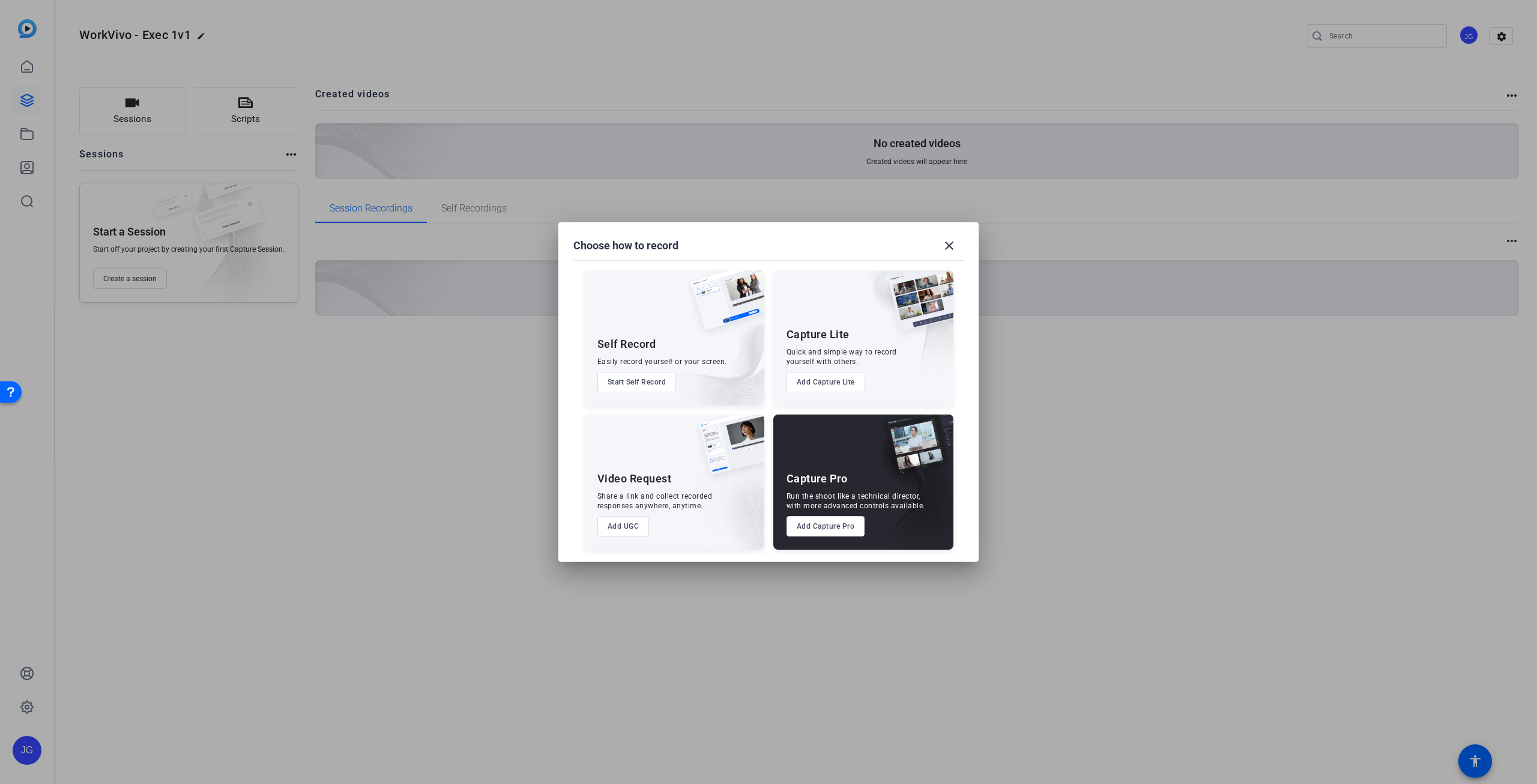
click at [676, 242] on h1 "Choose how to record" at bounding box center [625, 245] width 105 height 14
click at [834, 527] on button "Add Capture Pro" at bounding box center [826, 526] width 79 height 20
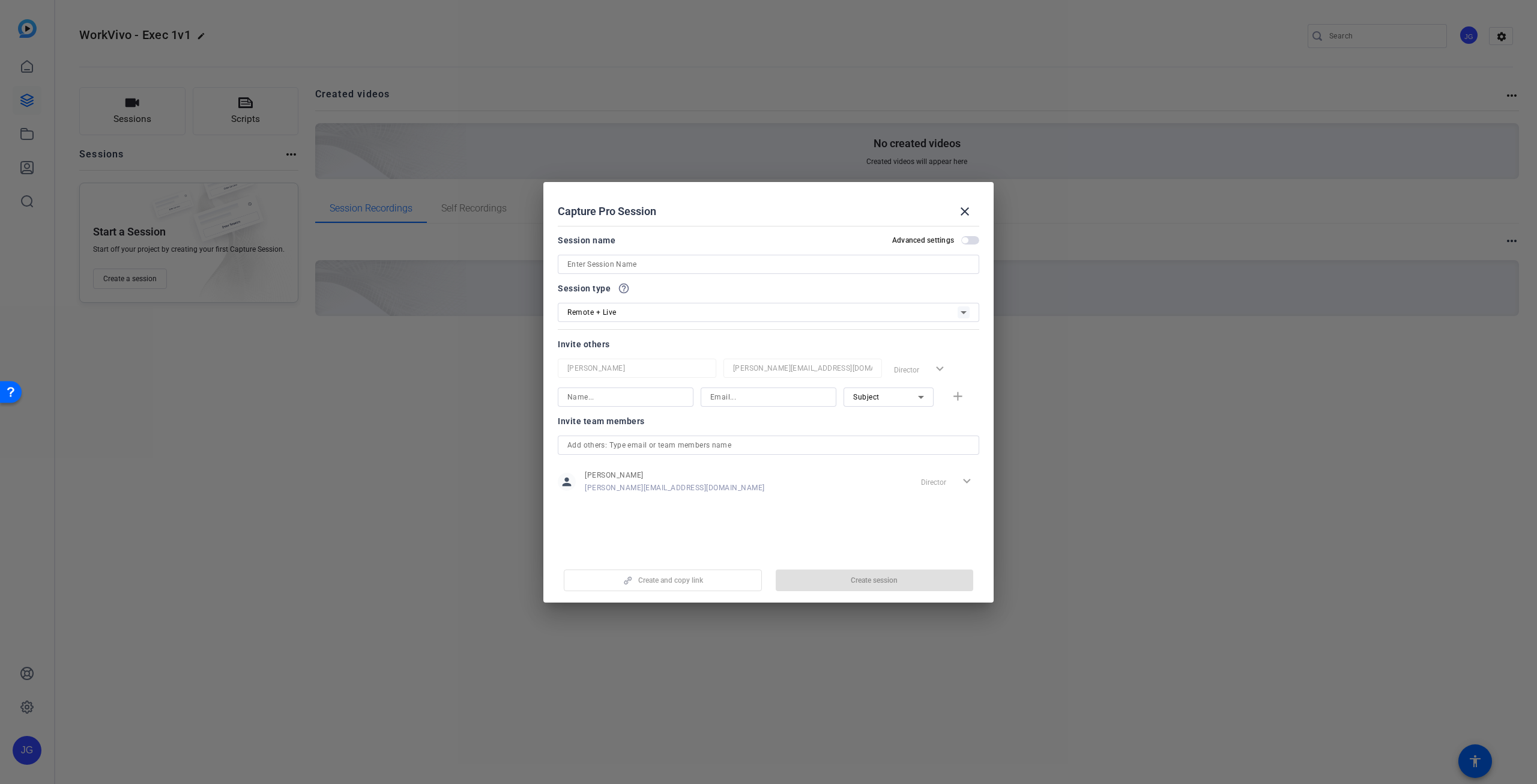
click at [647, 267] on input at bounding box center [768, 264] width 402 height 14
paste input "WorkVivo - Exec 1v1"
type input "WorkVivo - Exec 1v1"
click at [870, 581] on span "Create session" at bounding box center [875, 579] width 47 height 9
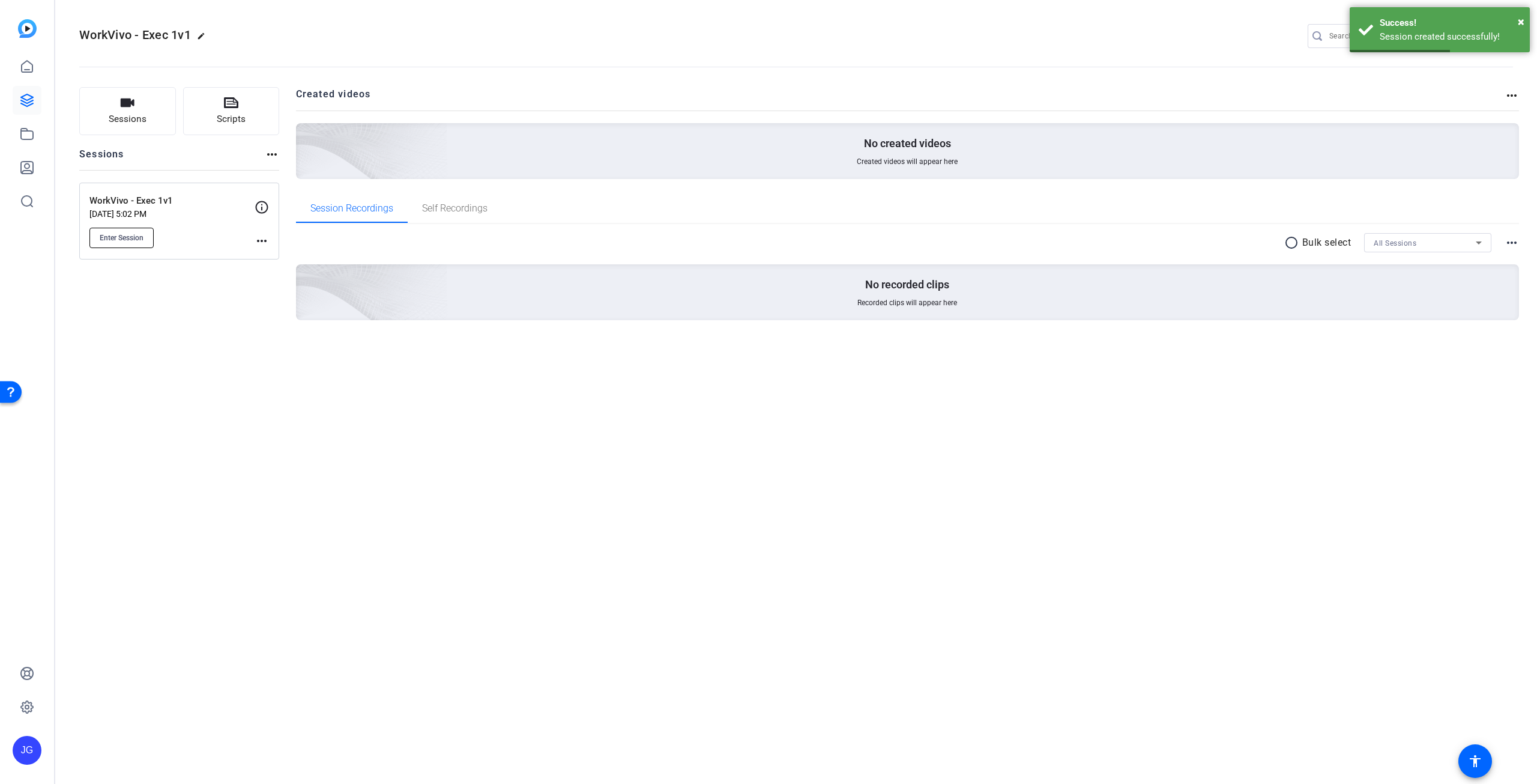
click at [139, 238] on span "Enter Session" at bounding box center [122, 238] width 44 height 9
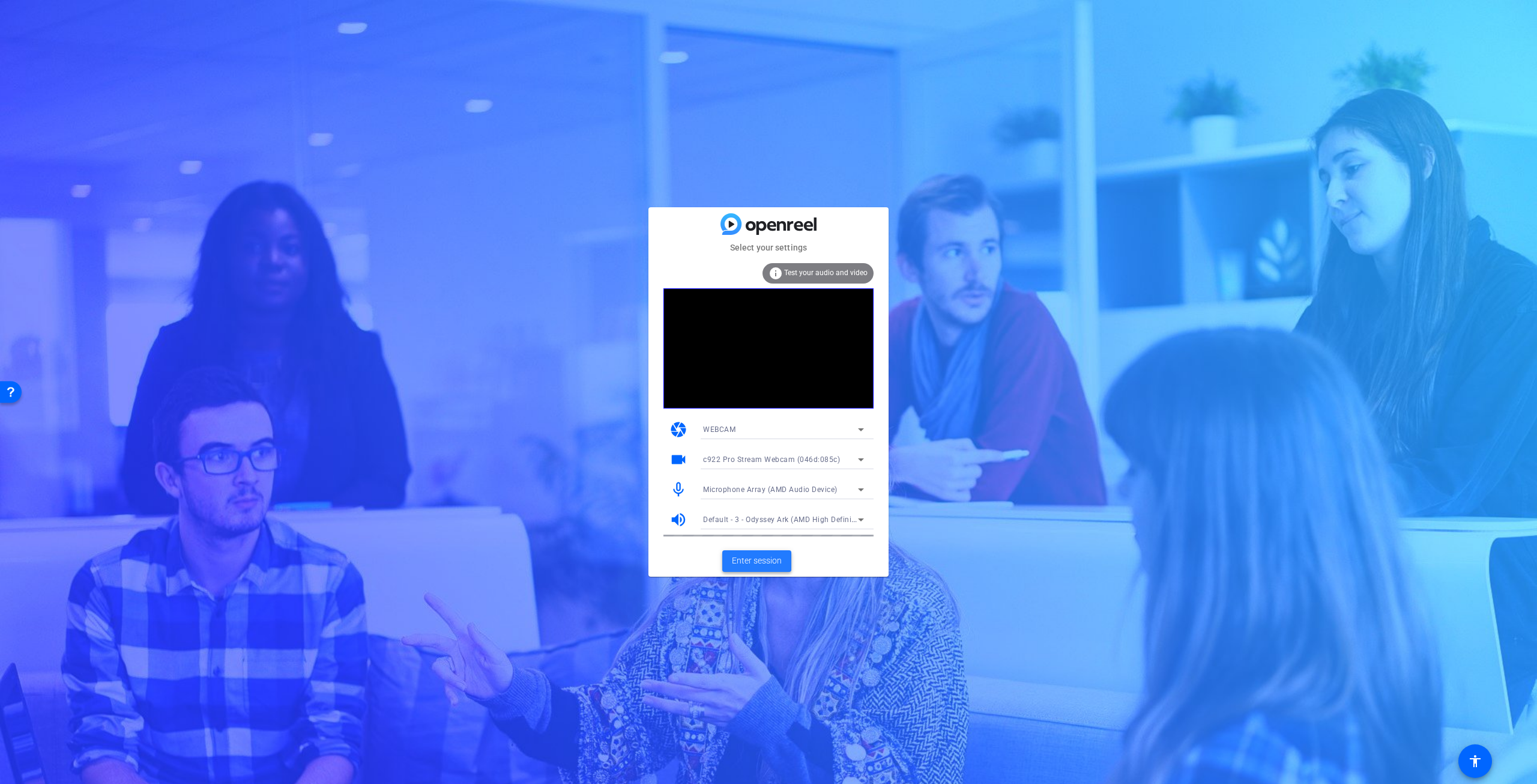
click at [761, 562] on span "Enter session" at bounding box center [756, 560] width 50 height 13
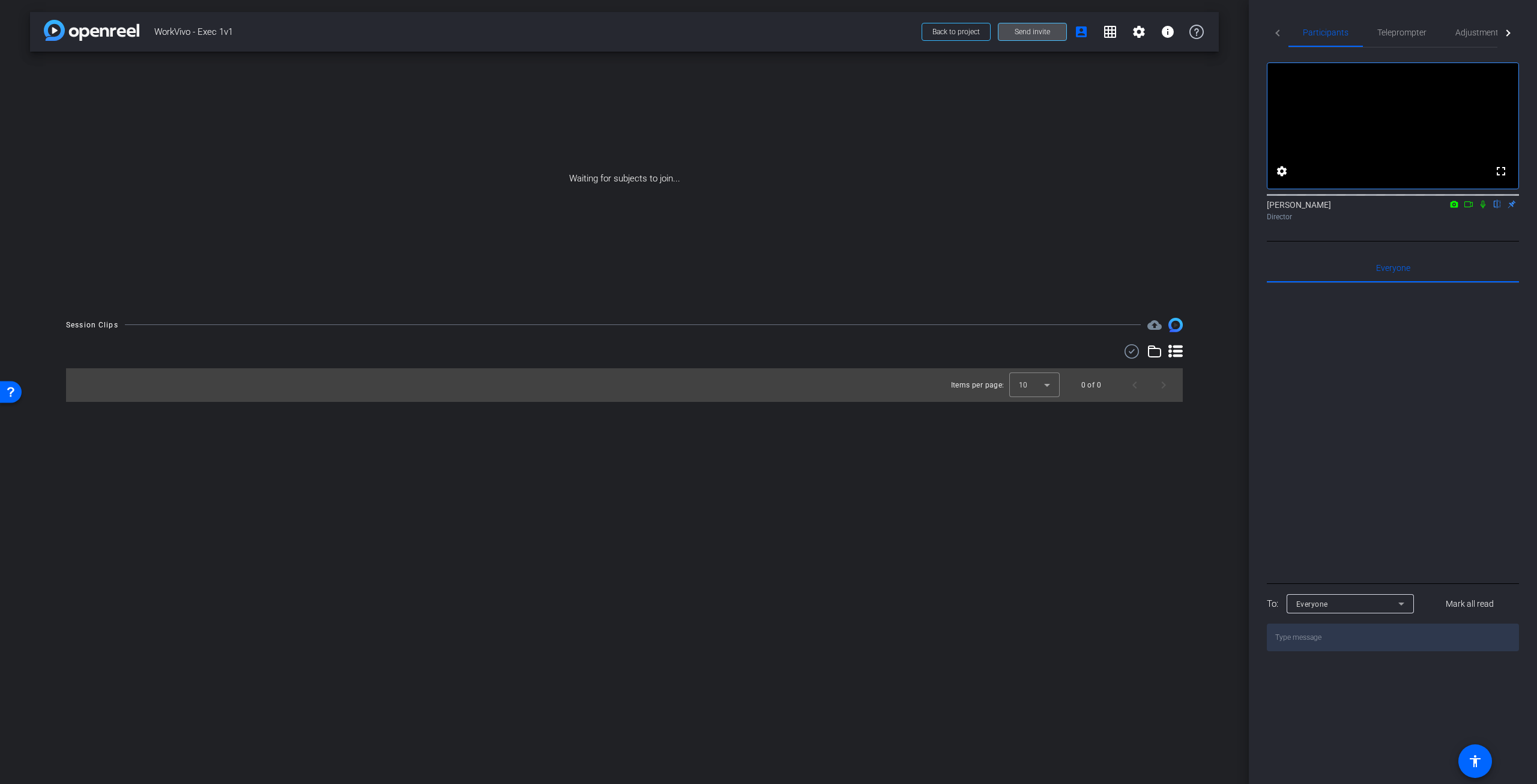
click at [1044, 32] on span "Send invite" at bounding box center [1033, 31] width 35 height 9
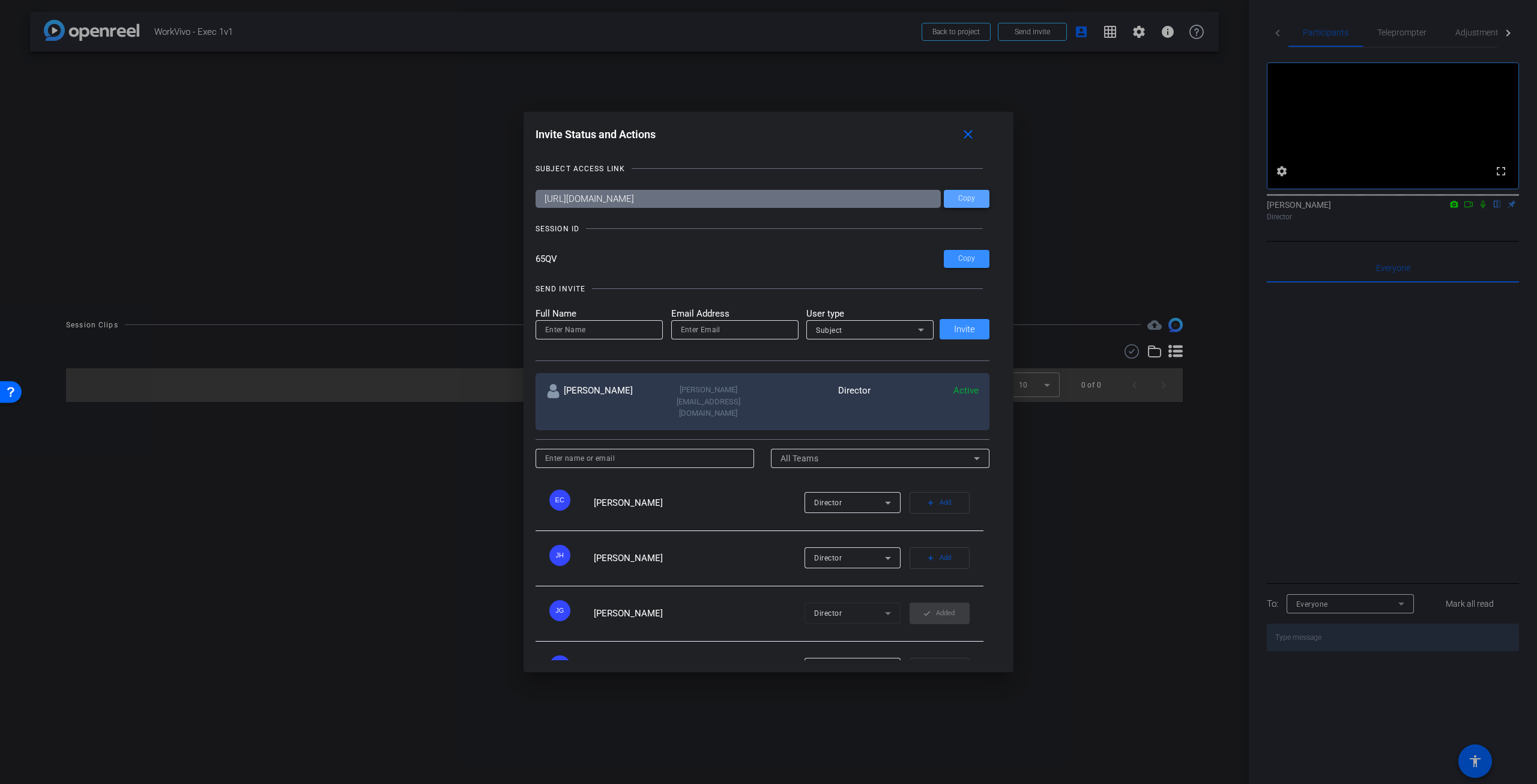
click at [969, 200] on span "Copy" at bounding box center [967, 198] width 17 height 9
click at [968, 132] on mat-icon "close" at bounding box center [969, 135] width 15 height 15
